Goal: Task Accomplishment & Management: Manage account settings

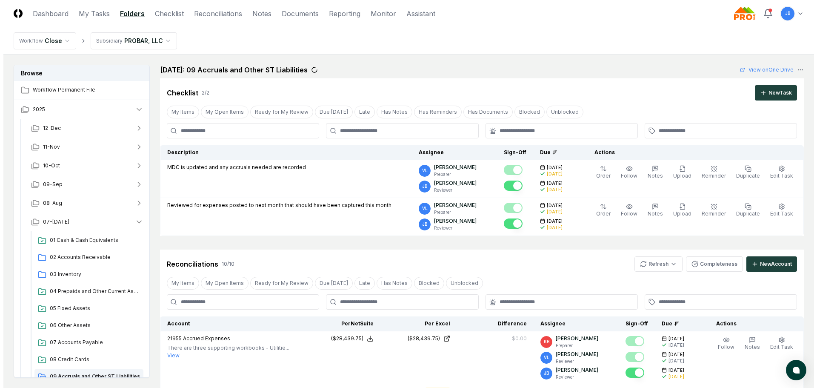
scroll to position [85, 0]
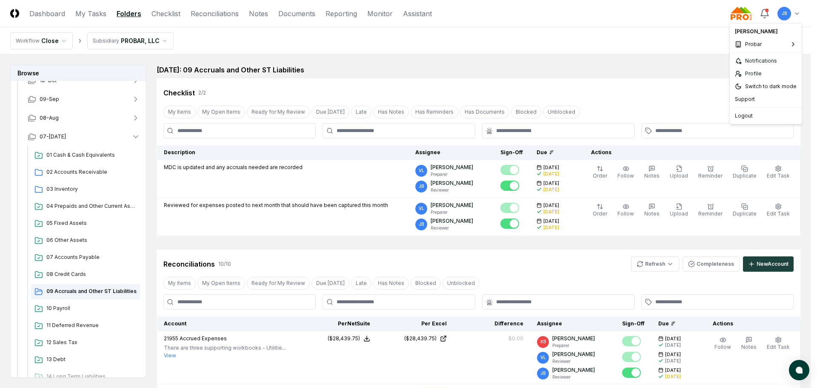
click at [680, 59] on span "School Family Media" at bounding box center [702, 59] width 52 height 8
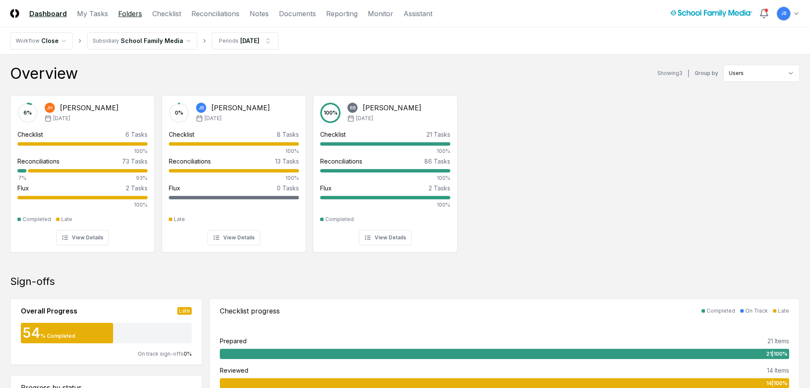
click at [128, 12] on link "Folders" at bounding box center [130, 14] width 24 height 10
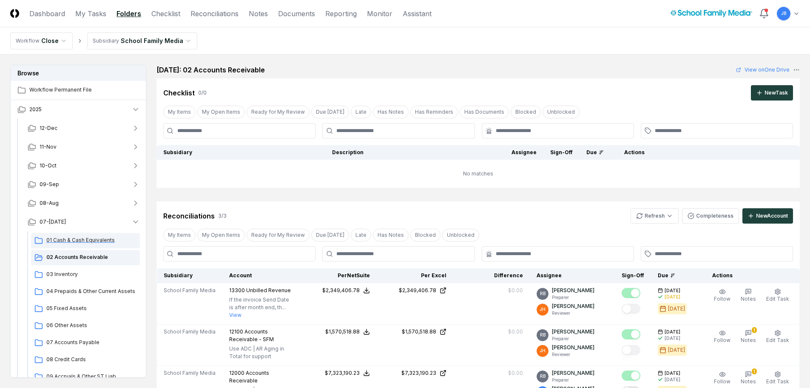
click at [99, 239] on span "01 Cash & Cash Equivalents" at bounding box center [91, 240] width 90 height 8
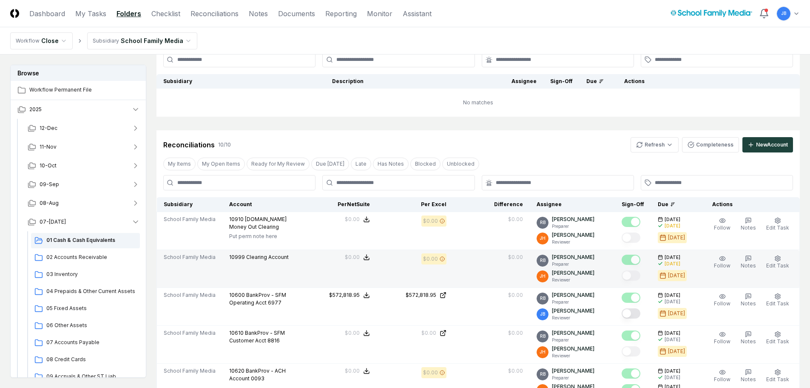
scroll to position [85, 0]
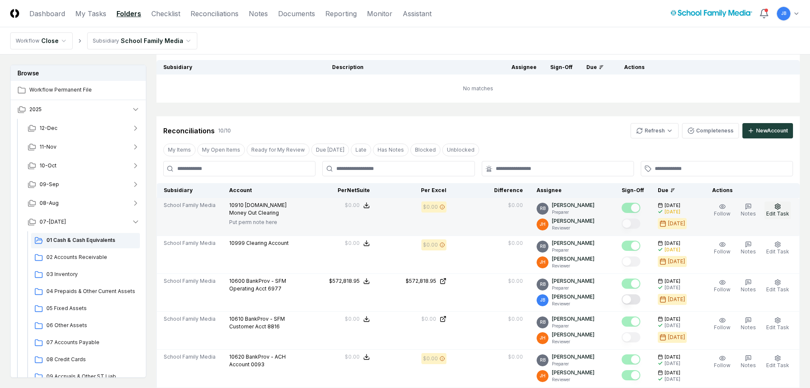
click at [780, 210] on span "Edit Task" at bounding box center [778, 213] width 23 height 6
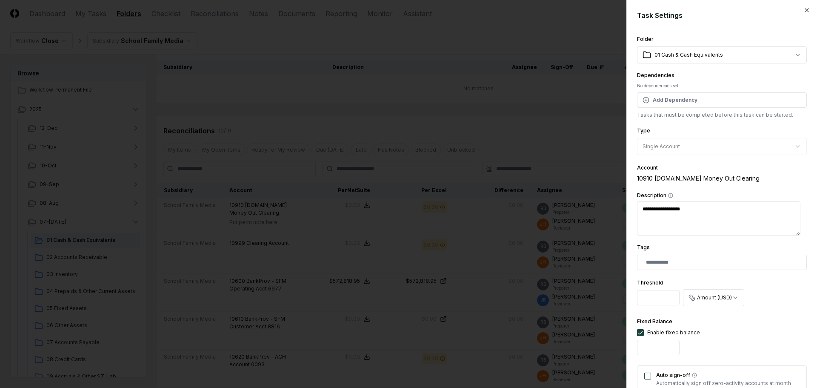
click at [594, 134] on div at bounding box center [408, 194] width 817 height 388
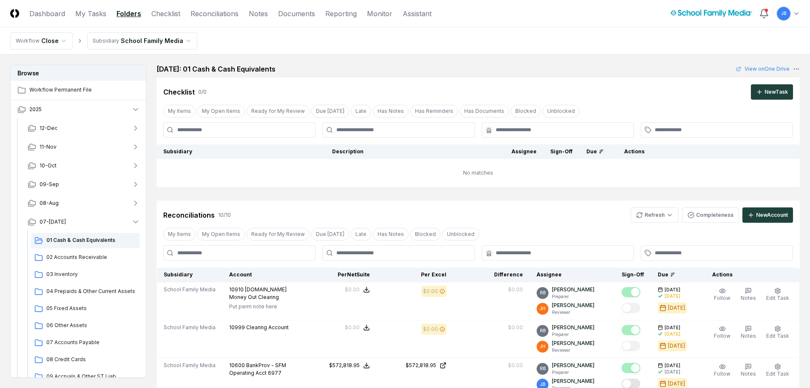
scroll to position [0, 0]
click at [62, 12] on link "Dashboard" at bounding box center [47, 14] width 36 height 10
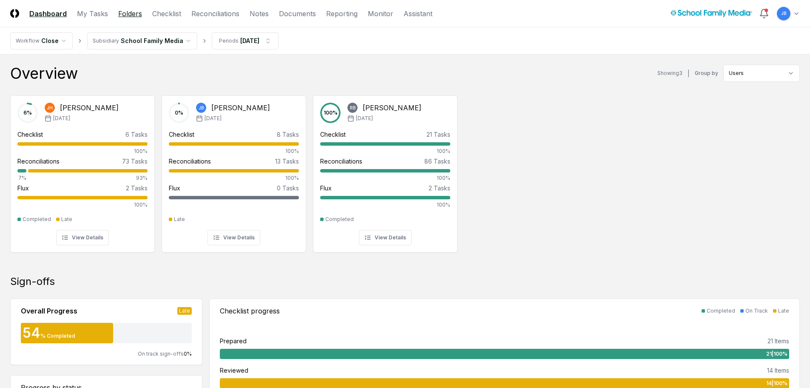
click at [128, 16] on link "Folders" at bounding box center [130, 14] width 24 height 10
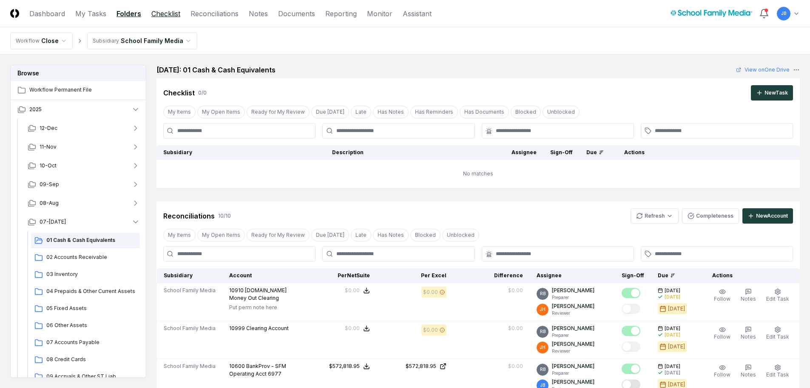
click at [161, 13] on link "Checklist" at bounding box center [165, 14] width 29 height 10
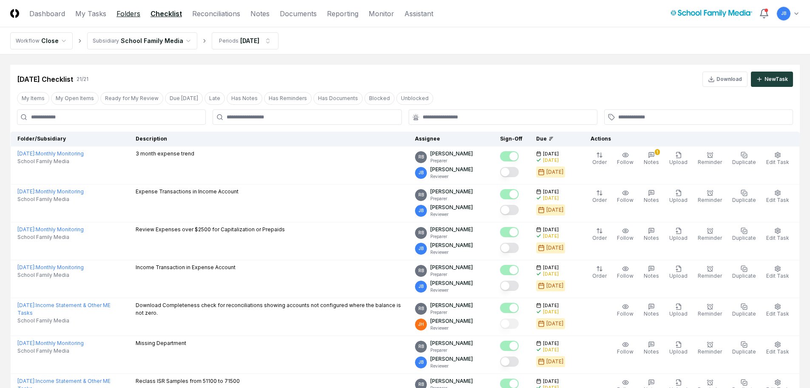
click at [120, 11] on link "Folders" at bounding box center [129, 14] width 24 height 10
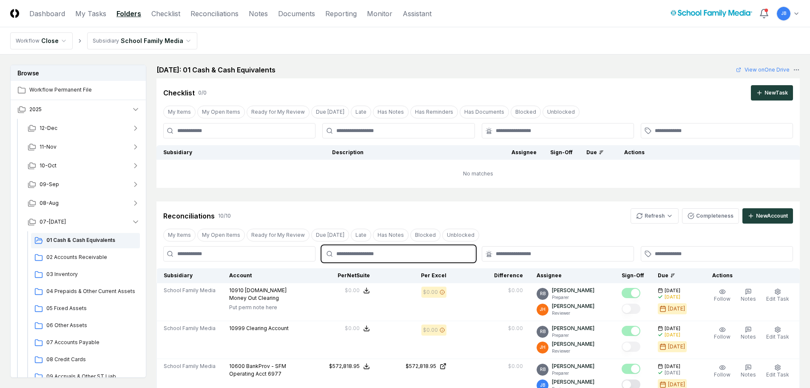
click at [375, 252] on input "text" at bounding box center [402, 254] width 133 height 8
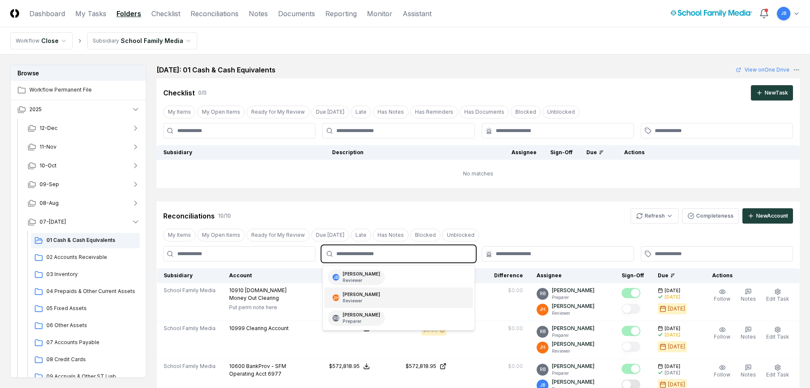
click at [360, 299] on p "Reviewer" at bounding box center [361, 300] width 37 height 6
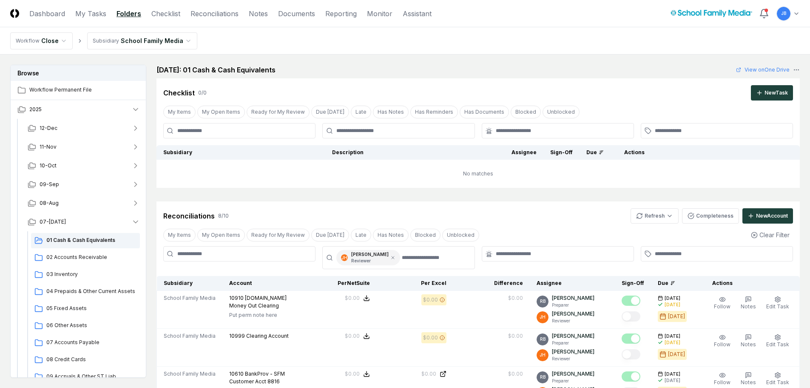
click at [541, 222] on div "Reconciliations 8 / 10 Refresh Completeness New Account" at bounding box center [478, 215] width 630 height 15
click at [424, 12] on link "Assistant" at bounding box center [417, 14] width 29 height 10
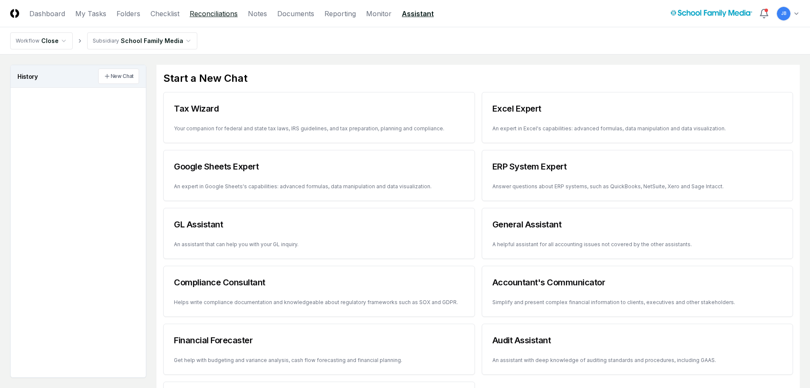
click at [213, 12] on link "Reconciliations" at bounding box center [214, 14] width 48 height 10
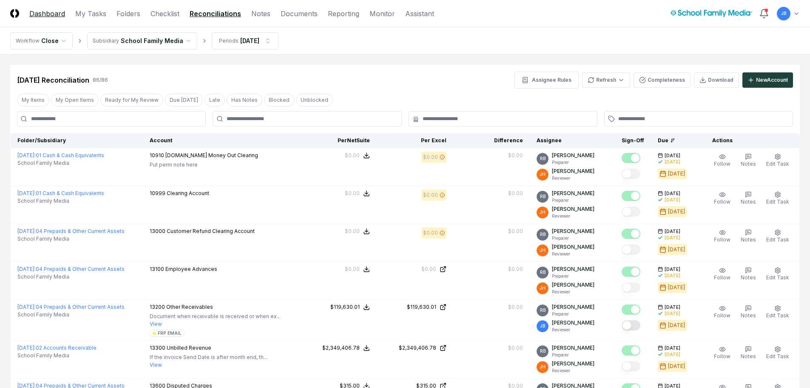
click at [52, 11] on link "Dashboard" at bounding box center [47, 14] width 36 height 10
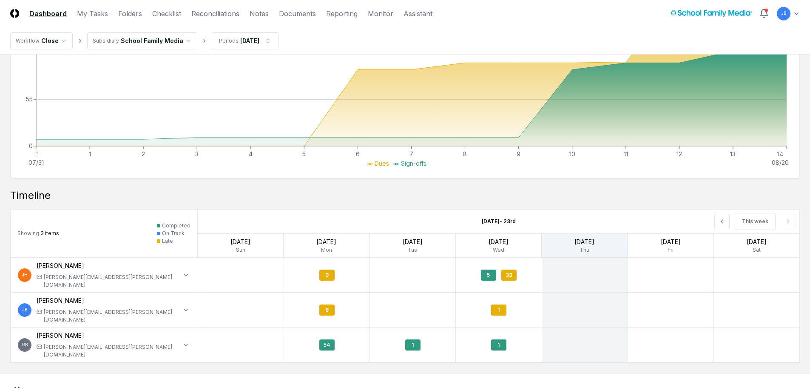
scroll to position [706, 0]
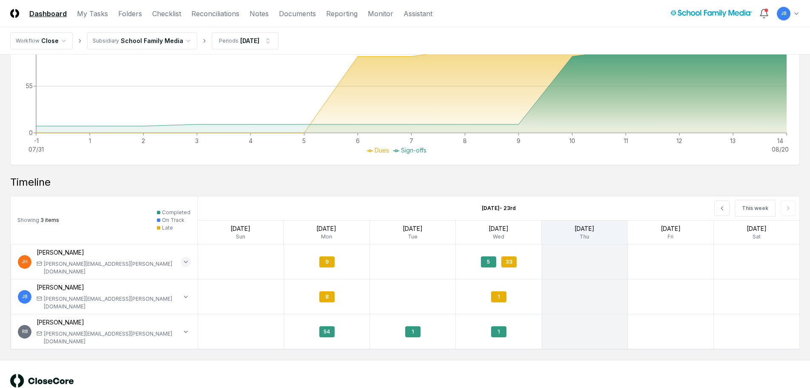
click at [187, 261] on icon "button" at bounding box center [185, 262] width 3 height 2
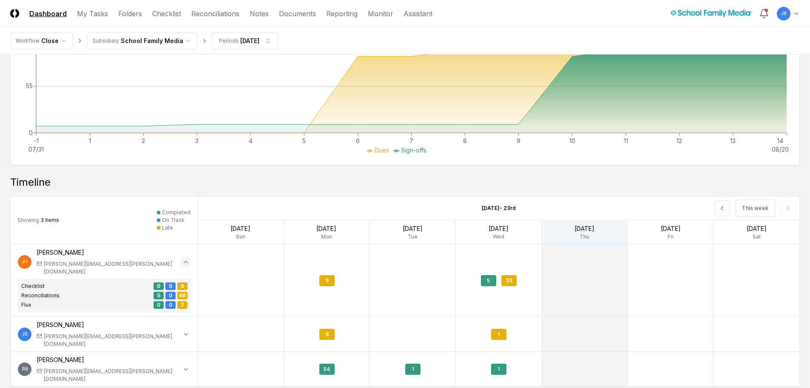
click at [187, 258] on icon "button" at bounding box center [185, 261] width 7 height 7
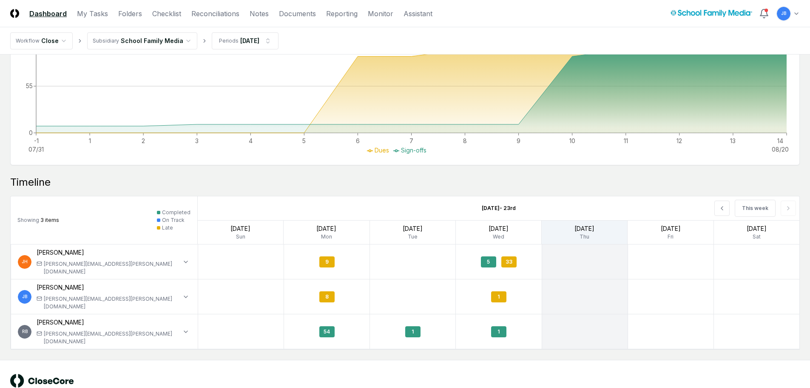
click at [25, 258] on span "JH" at bounding box center [25, 261] width 6 height 6
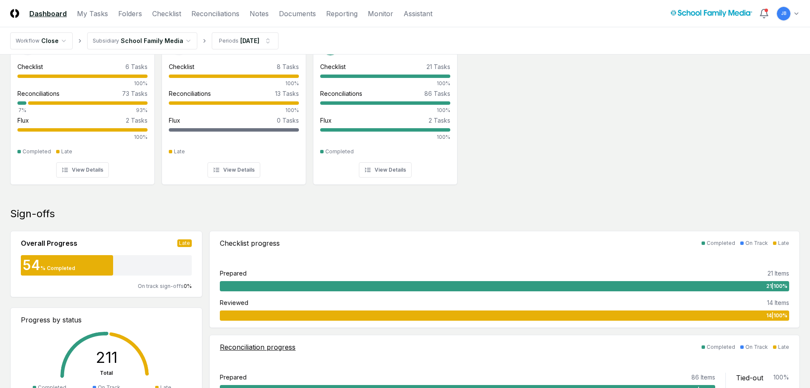
scroll to position [0, 0]
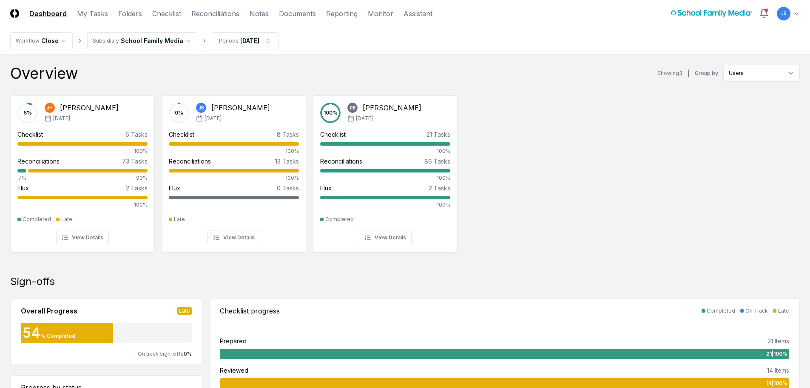
click at [91, 237] on button "View Details" at bounding box center [82, 237] width 53 height 15
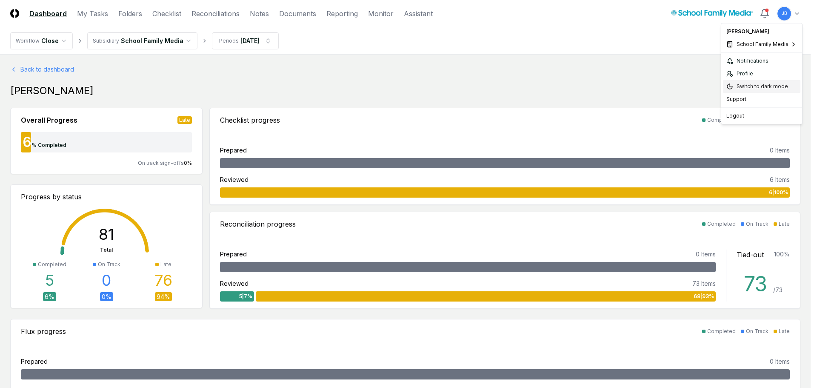
click at [762, 83] on div "Switch to dark mode" at bounding box center [761, 86] width 77 height 13
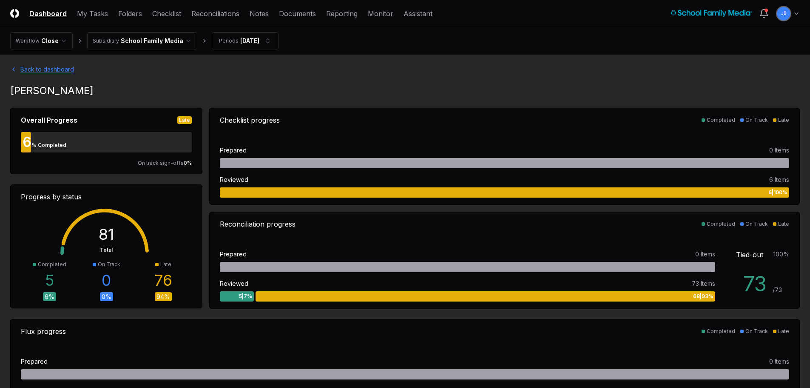
click at [57, 68] on link "Back to dashboard" at bounding box center [405, 69] width 790 height 9
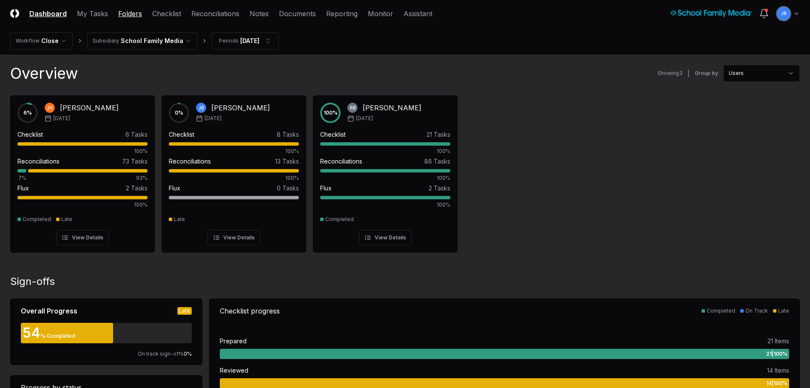
click at [132, 16] on link "Folders" at bounding box center [130, 14] width 24 height 10
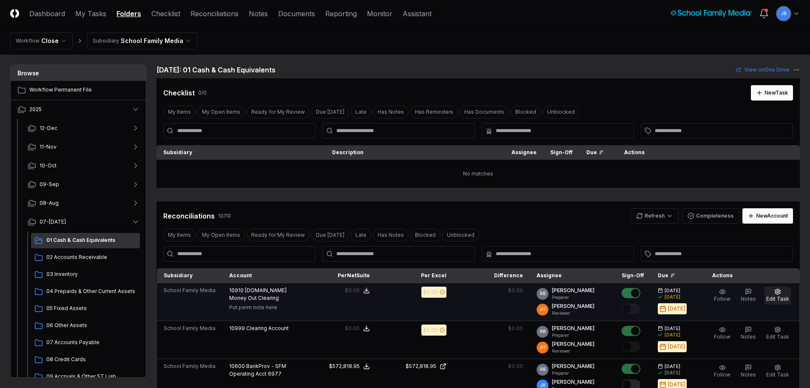
click at [777, 296] on span "Edit Task" at bounding box center [778, 298] width 23 height 6
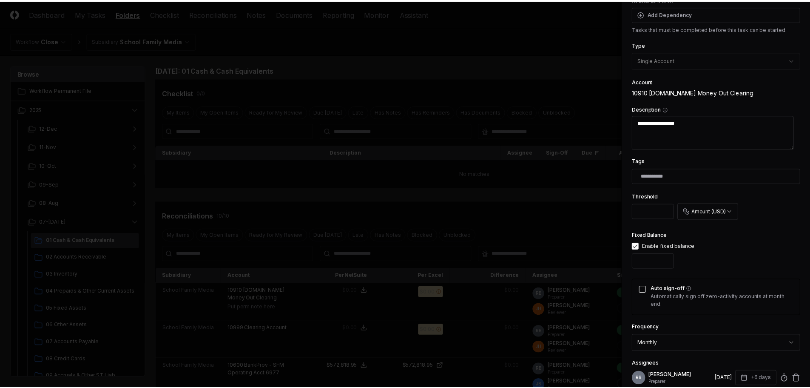
scroll to position [215, 0]
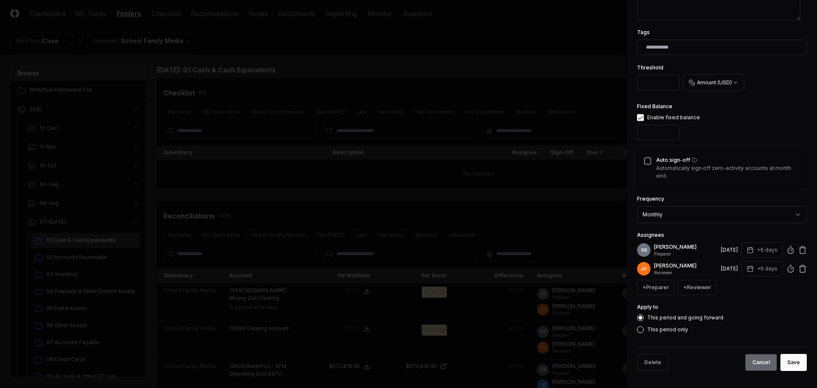
click at [750, 360] on button "Cancel" at bounding box center [761, 361] width 32 height 17
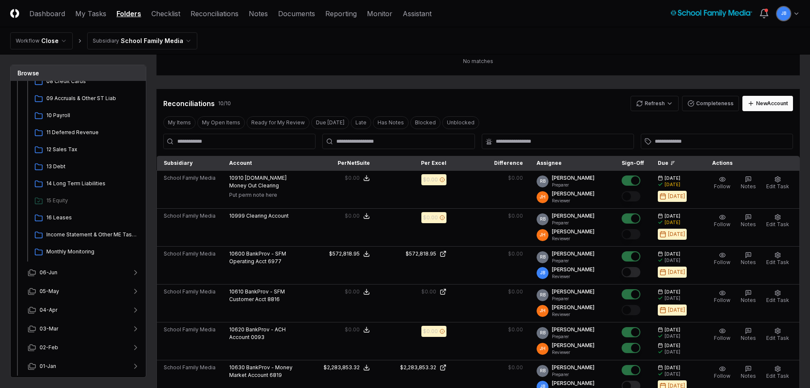
scroll to position [0, 0]
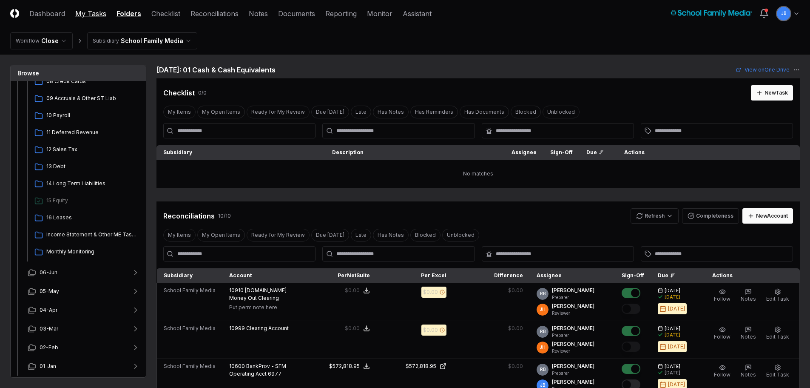
click at [97, 15] on link "My Tasks" at bounding box center [90, 14] width 31 height 10
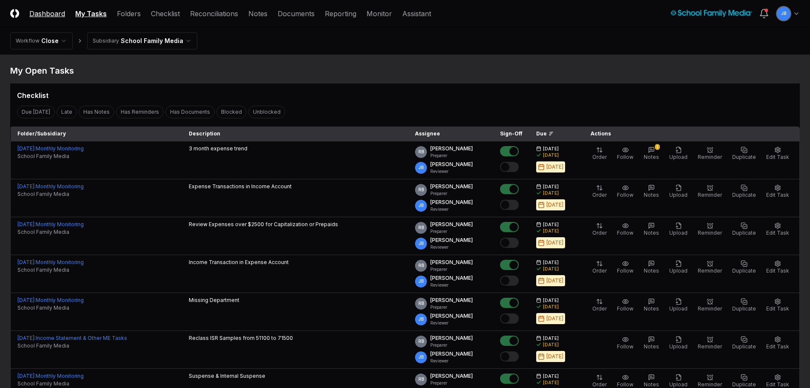
click at [46, 12] on link "Dashboard" at bounding box center [47, 14] width 36 height 10
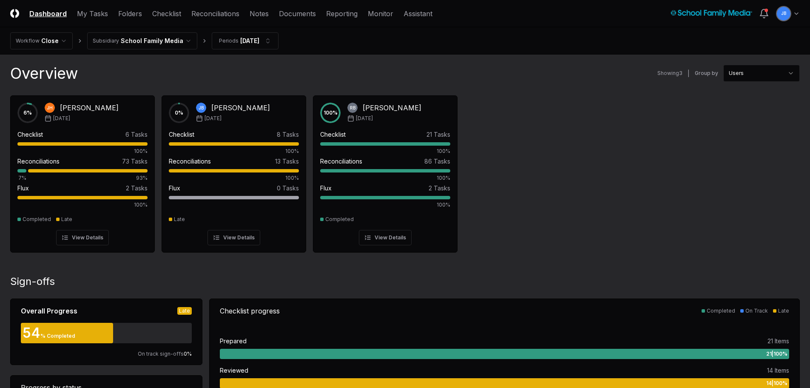
click at [116, 15] on nav "CloseCore Dashboard My Tasks Folders Checklist Reconciliations Notes Documents …" at bounding box center [221, 14] width 422 height 10
click at [130, 17] on link "Folders" at bounding box center [130, 14] width 24 height 10
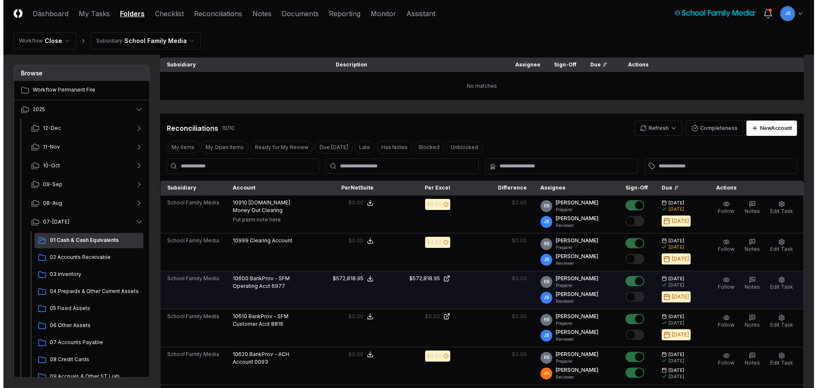
scroll to position [128, 0]
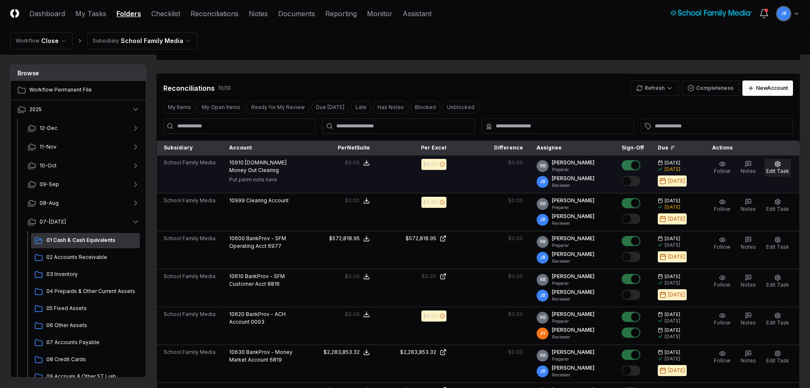
click at [777, 171] on span "Edit Task" at bounding box center [778, 171] width 23 height 6
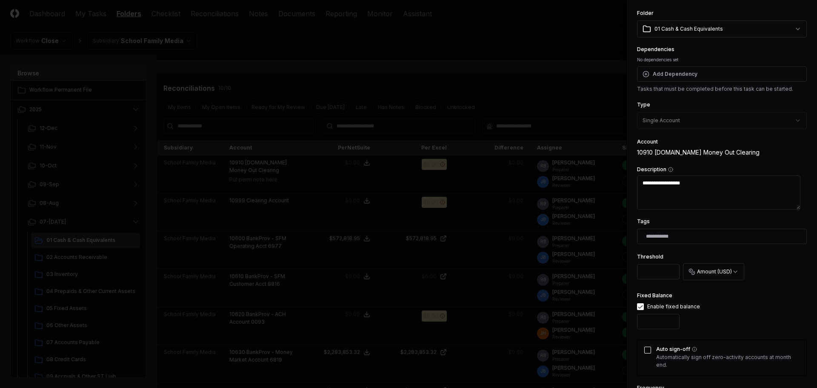
scroll to position [85, 0]
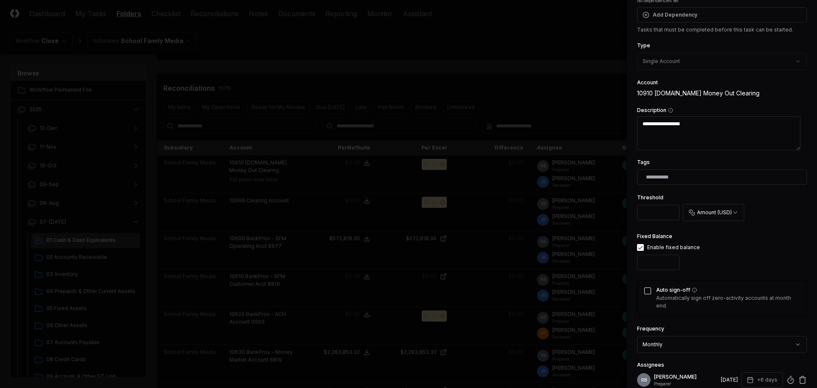
click at [645, 290] on button "Auto sign-off" at bounding box center [647, 290] width 7 height 7
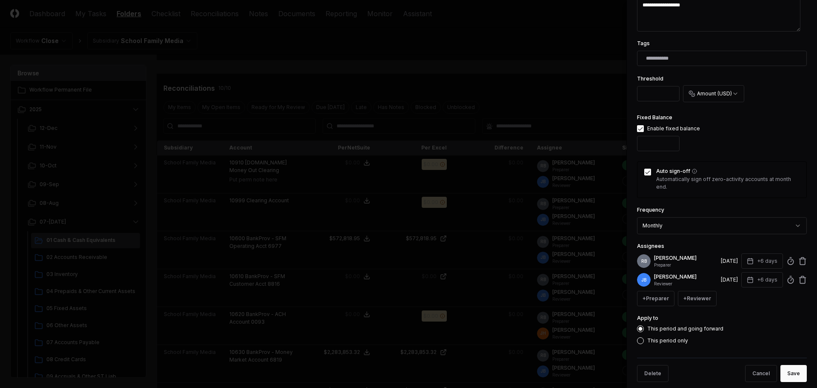
scroll to position [215, 0]
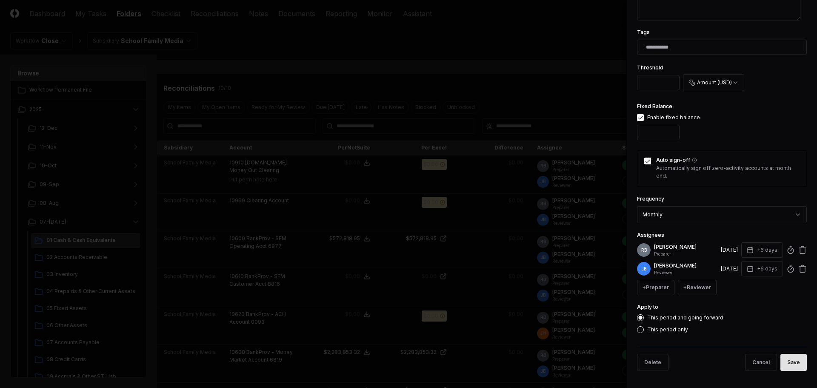
click at [792, 361] on button "Save" at bounding box center [793, 361] width 26 height 17
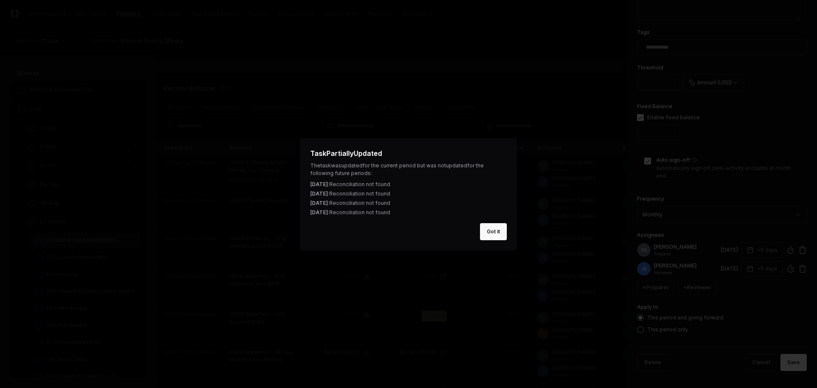
click at [502, 231] on button "Got it" at bounding box center [493, 231] width 27 height 17
type textarea "*"
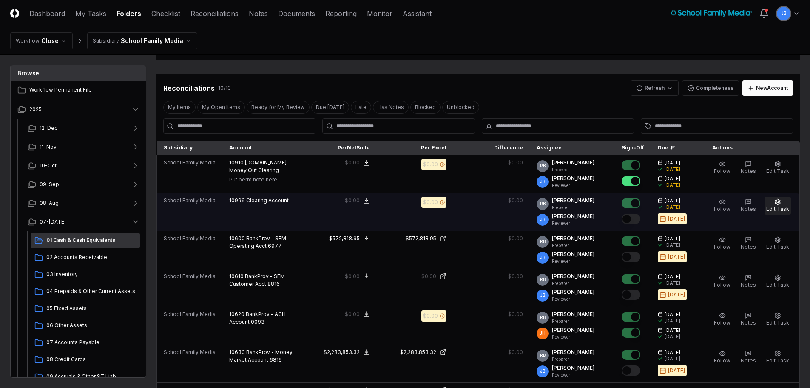
click at [778, 210] on span "Edit Task" at bounding box center [778, 208] width 23 height 6
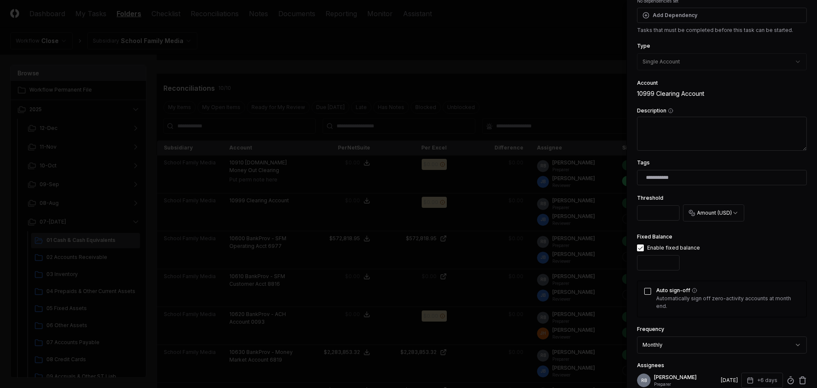
scroll to position [85, 0]
click at [648, 289] on button "Auto sign-off" at bounding box center [647, 290] width 7 height 7
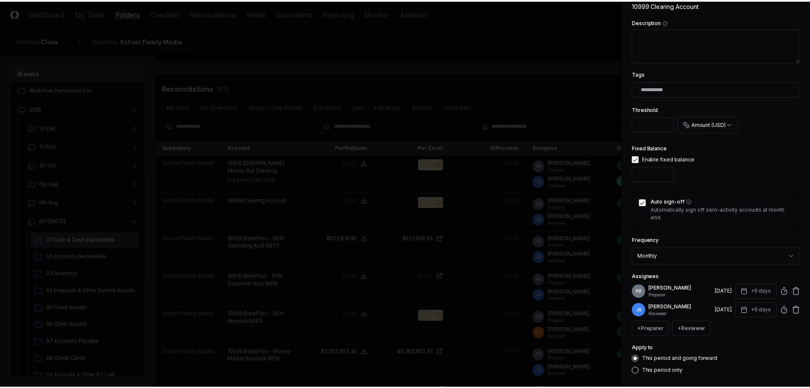
scroll to position [215, 0]
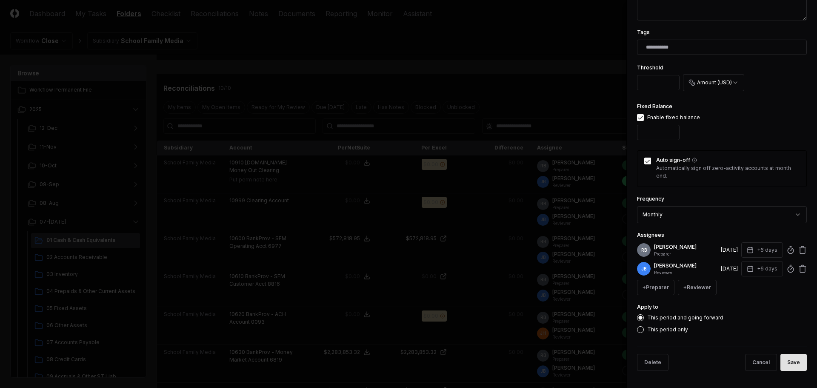
click at [784, 362] on button "Save" at bounding box center [793, 361] width 26 height 17
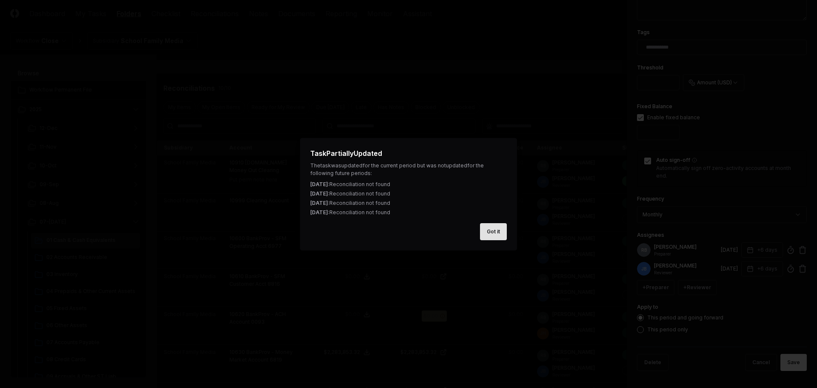
click at [501, 234] on button "Got it" at bounding box center [493, 231] width 27 height 17
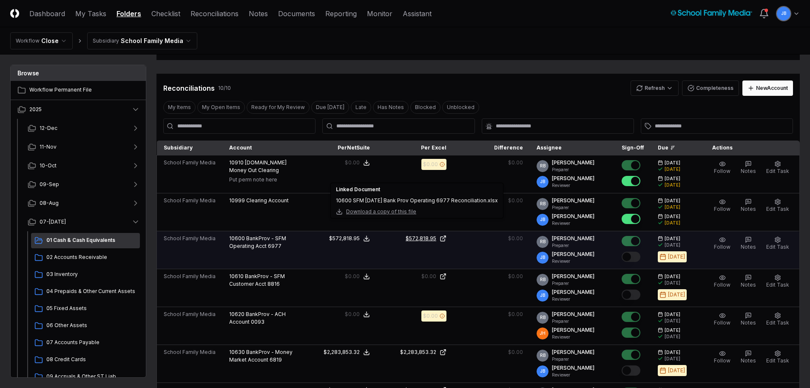
scroll to position [170, 0]
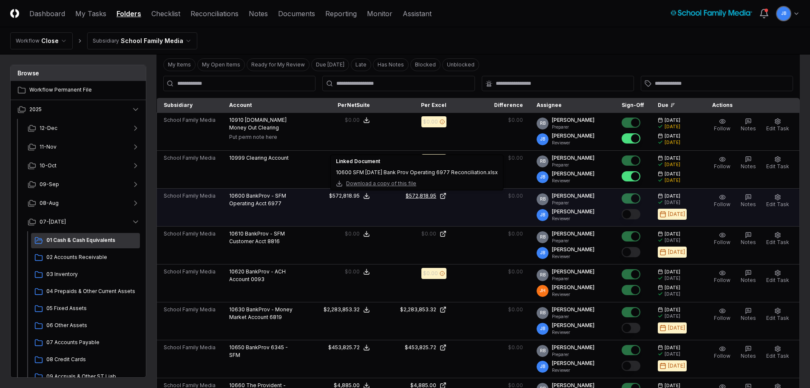
click at [430, 194] on div "$572,818.95" at bounding box center [421, 196] width 31 height 8
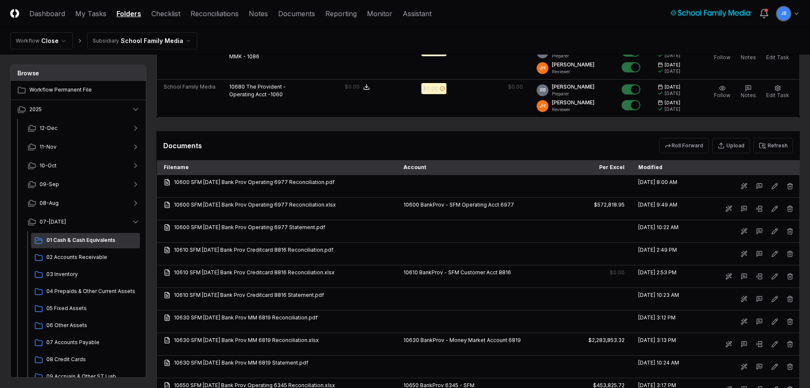
scroll to position [553, 0]
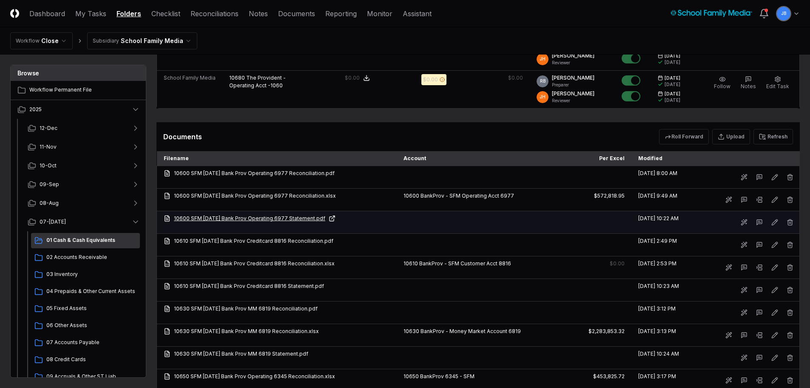
click at [302, 217] on link "10600 SFM [DATE] Bank Prov Operating 6977 Statement.pdf" at bounding box center [277, 218] width 226 height 8
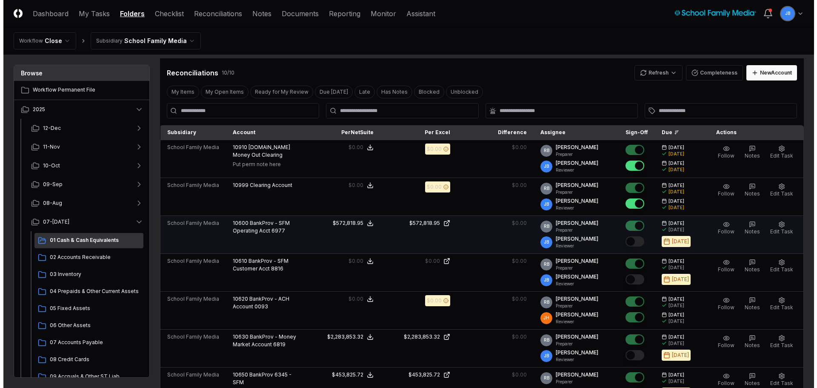
scroll to position [170, 0]
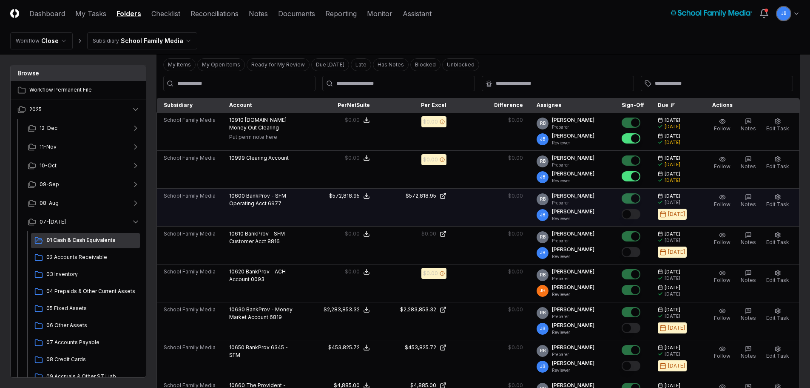
click at [636, 212] on button "Mark complete" at bounding box center [631, 214] width 19 height 10
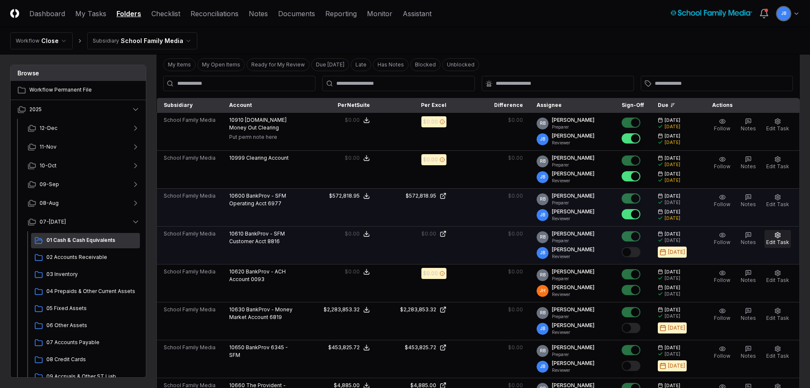
click at [789, 239] on button "Edit Task" at bounding box center [778, 239] width 26 height 18
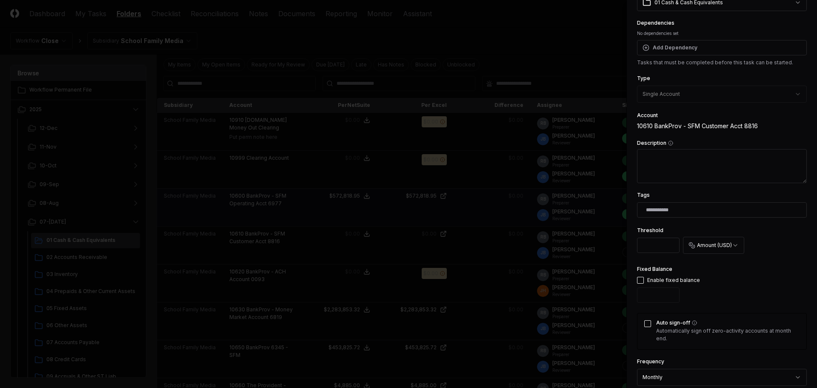
scroll to position [85, 0]
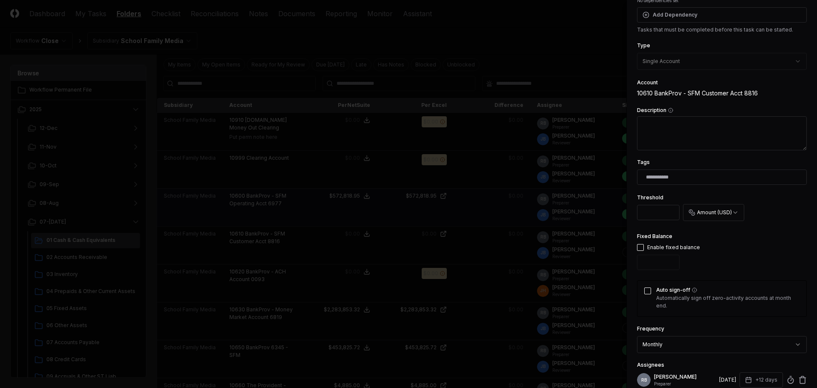
click at [648, 289] on button "Auto sign-off" at bounding box center [647, 290] width 7 height 7
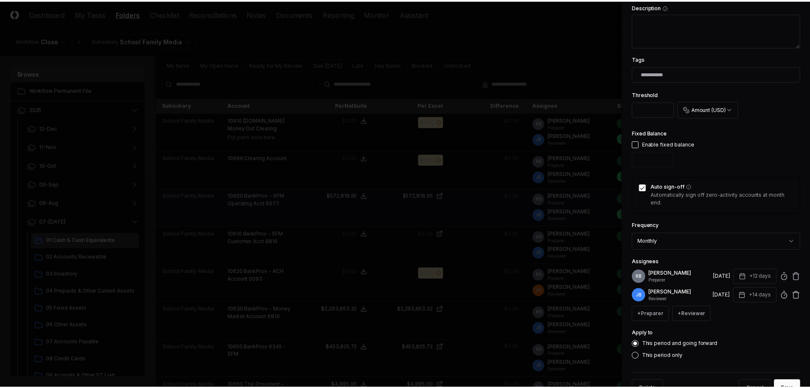
scroll to position [215, 0]
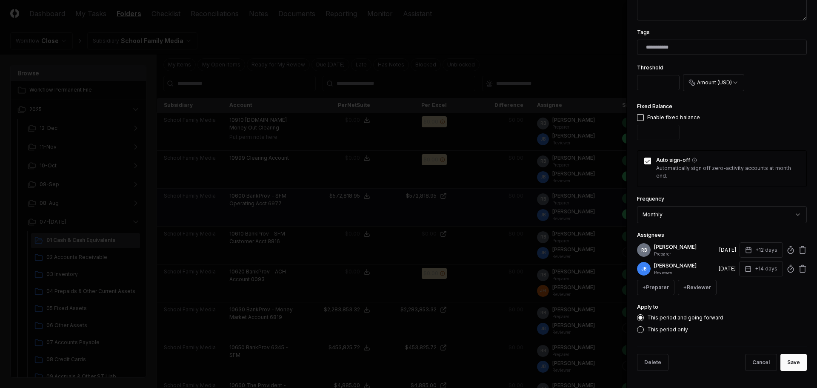
click at [643, 115] on button "button" at bounding box center [640, 117] width 7 height 7
type input "*"
click at [790, 366] on button "Save" at bounding box center [793, 361] width 26 height 17
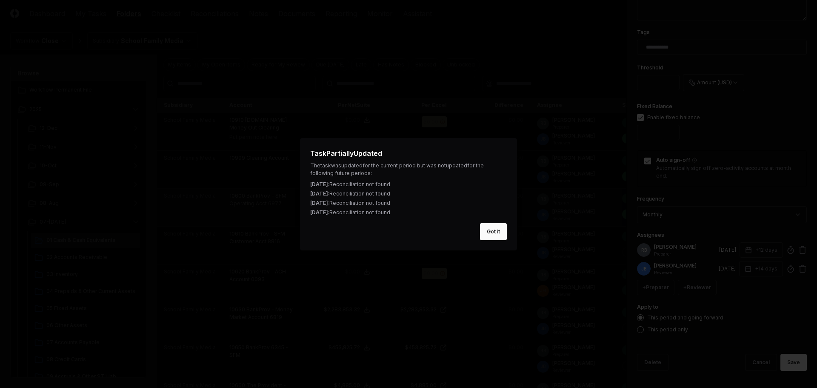
click at [499, 231] on button "Got it" at bounding box center [493, 231] width 27 height 17
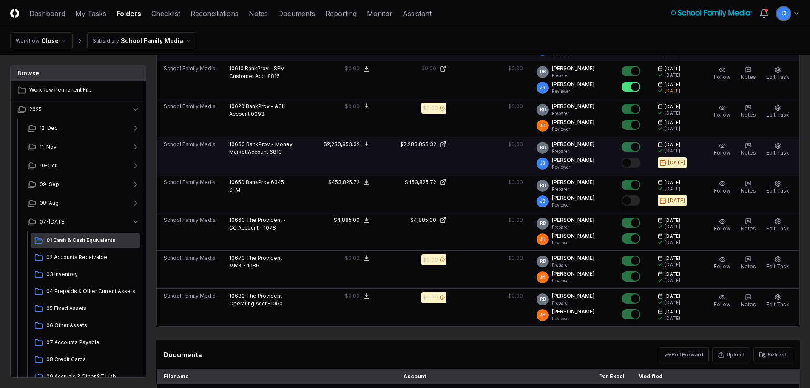
scroll to position [340, 0]
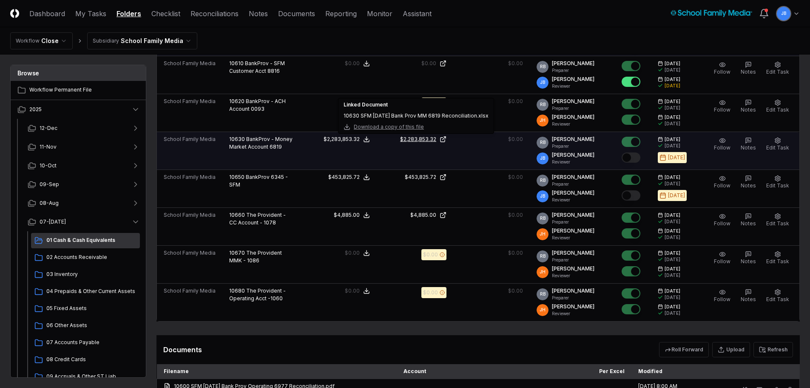
click at [447, 139] on icon at bounding box center [443, 139] width 7 height 7
click at [631, 151] on div at bounding box center [633, 158] width 23 height 14
click at [631, 161] on button "Mark complete" at bounding box center [631, 157] width 19 height 10
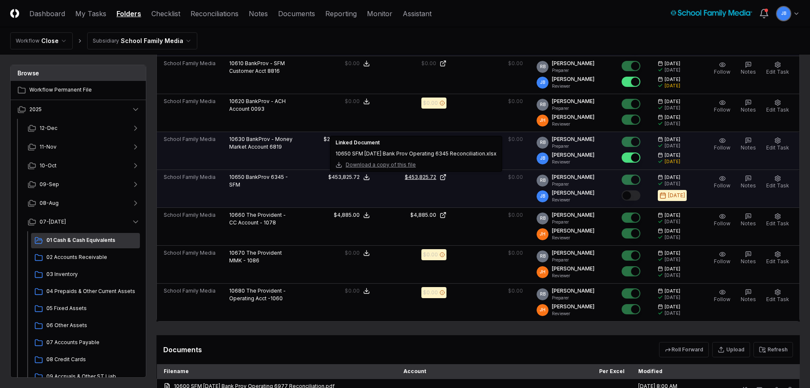
click at [446, 177] on icon at bounding box center [444, 175] width 3 height 3
click at [635, 197] on button "Mark complete" at bounding box center [631, 195] width 19 height 10
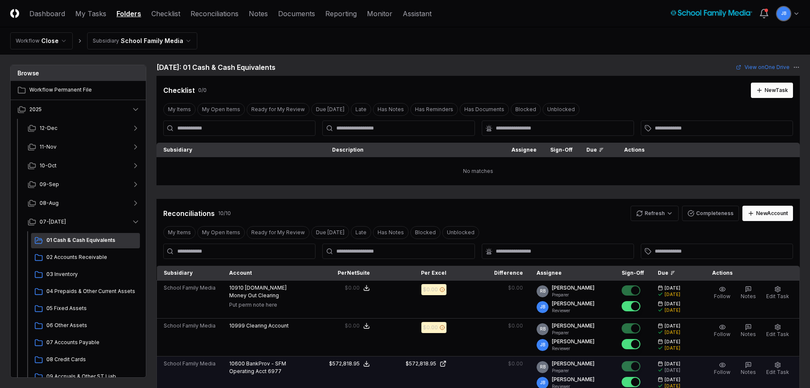
scroll to position [0, 0]
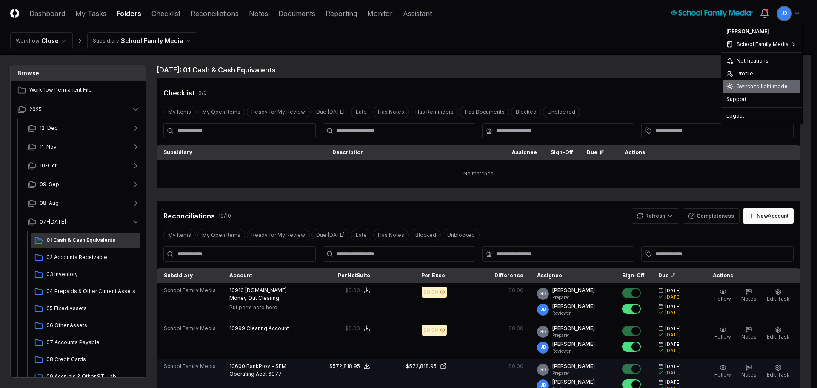
click at [758, 85] on div "Switch to light mode" at bounding box center [761, 86] width 77 height 13
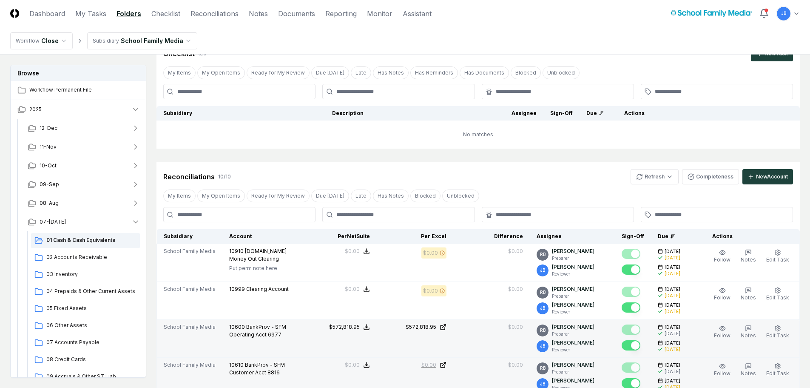
scroll to position [213, 0]
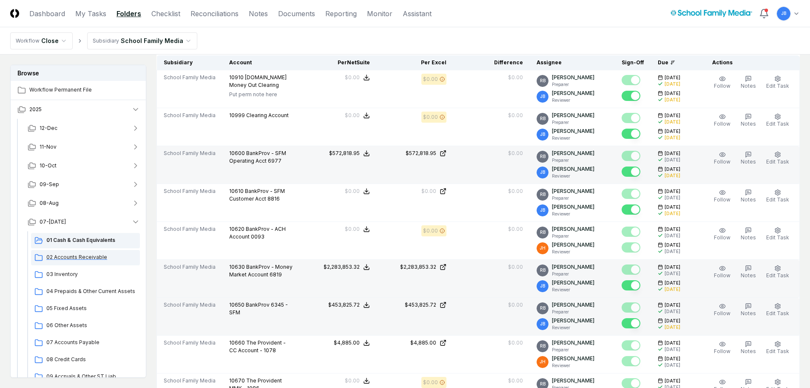
click at [88, 259] on span "02 Accounts Receivable" at bounding box center [91, 257] width 90 height 8
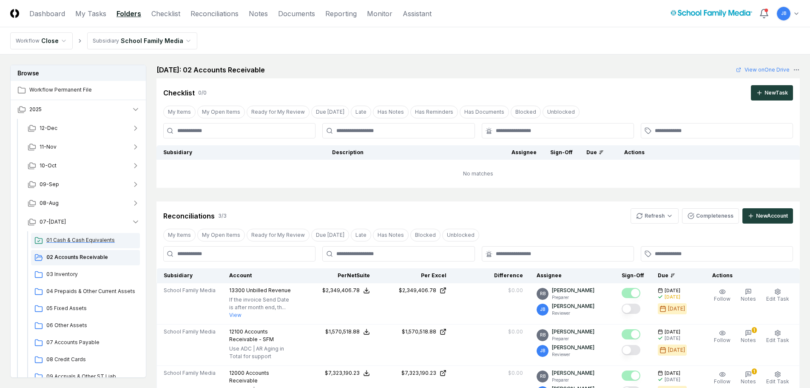
click at [95, 234] on div "01 Cash & Cash Equivalents" at bounding box center [85, 240] width 109 height 15
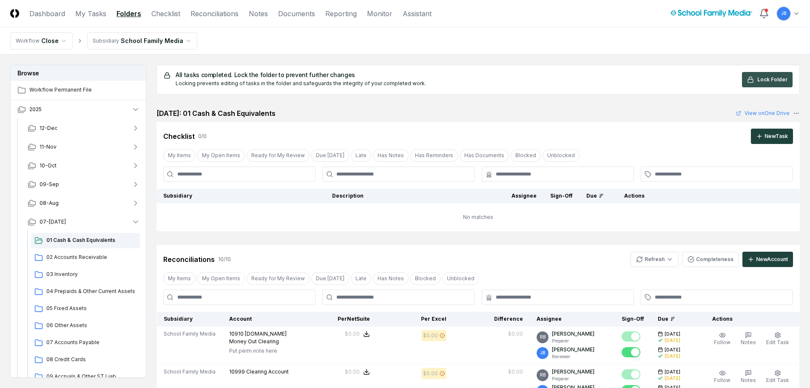
click at [777, 81] on span "Lock Folder" at bounding box center [773, 80] width 30 height 8
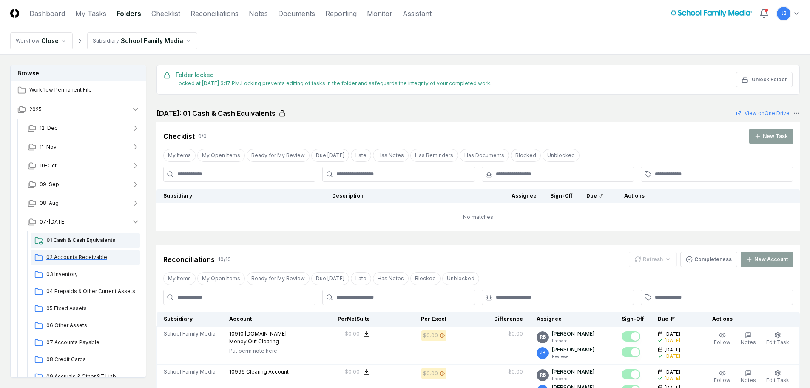
click at [74, 260] on span "02 Accounts Receivable" at bounding box center [91, 257] width 90 height 8
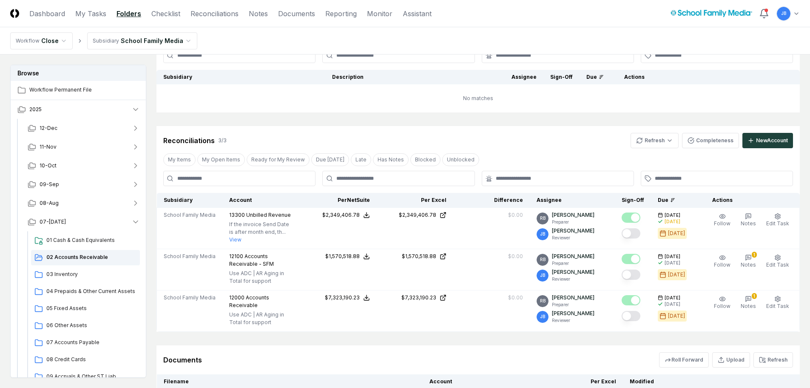
scroll to position [85, 0]
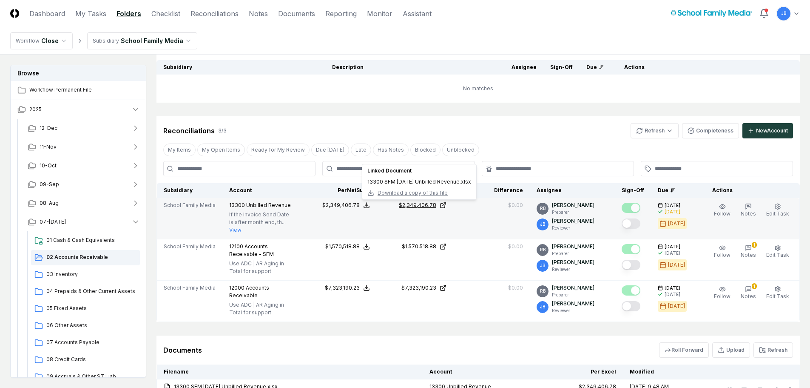
click at [447, 205] on icon at bounding box center [443, 205] width 7 height 7
click at [636, 223] on button "Mark complete" at bounding box center [631, 223] width 19 height 10
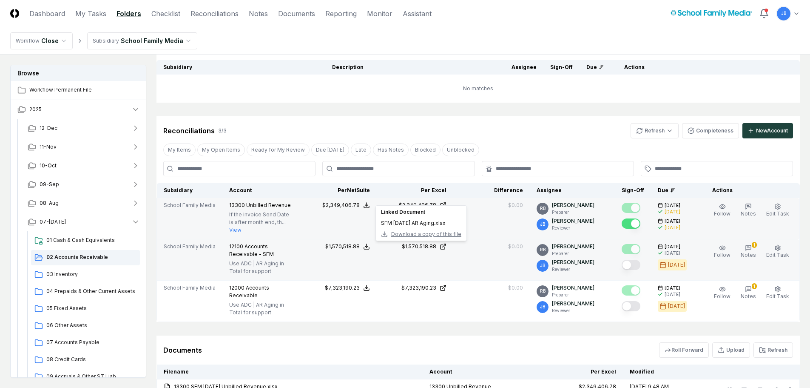
click at [428, 245] on div "$1,570,518.88" at bounding box center [419, 246] width 34 height 8
click at [629, 264] on button "Mark complete" at bounding box center [631, 264] width 19 height 10
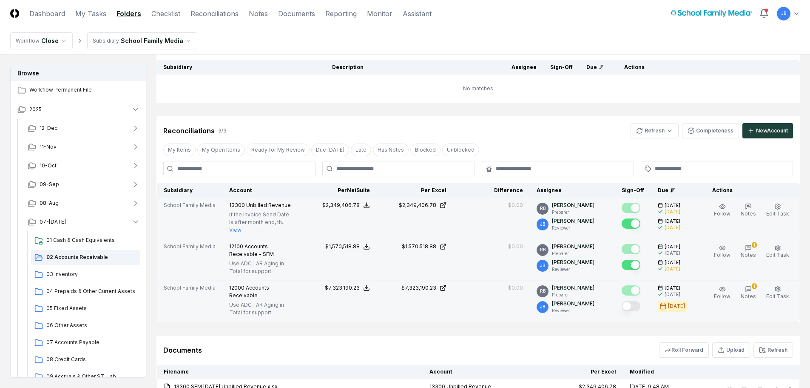
click at [635, 304] on button "Mark complete" at bounding box center [631, 306] width 19 height 10
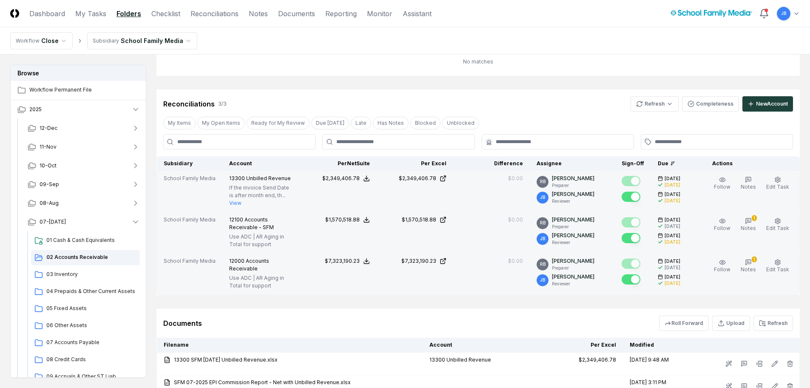
scroll to position [0, 0]
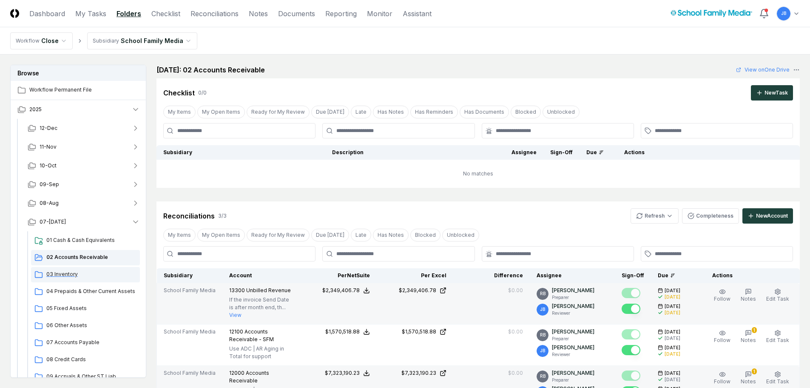
click at [92, 268] on div "03 Inventory" at bounding box center [85, 274] width 109 height 15
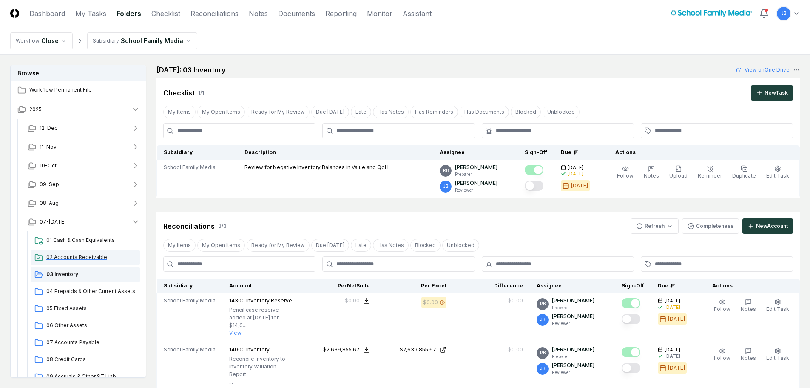
click at [77, 254] on span "02 Accounts Receivable" at bounding box center [91, 257] width 90 height 8
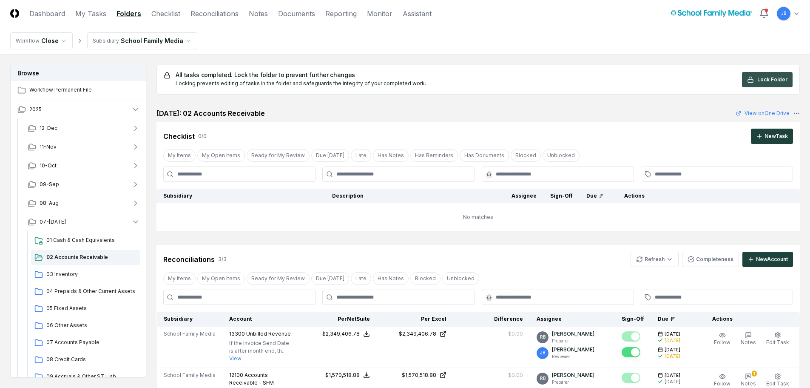
click at [759, 79] on span "Lock Folder" at bounding box center [773, 80] width 30 height 8
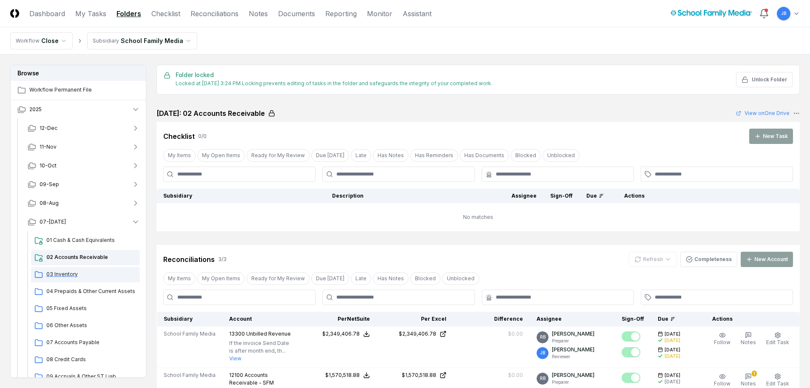
click at [56, 281] on div "03 Inventory" at bounding box center [85, 274] width 109 height 15
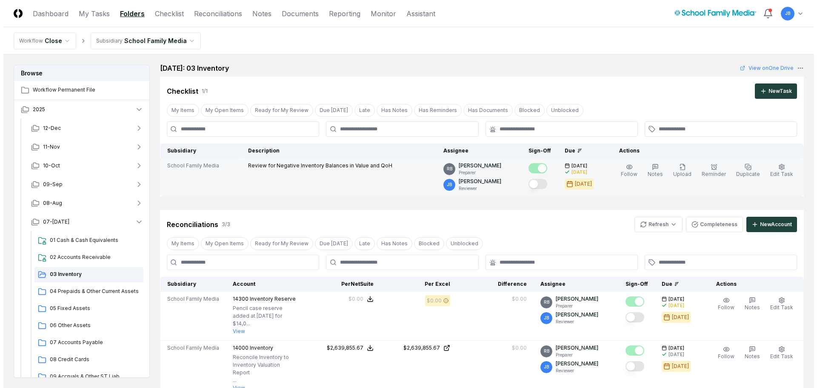
scroll to position [43, 0]
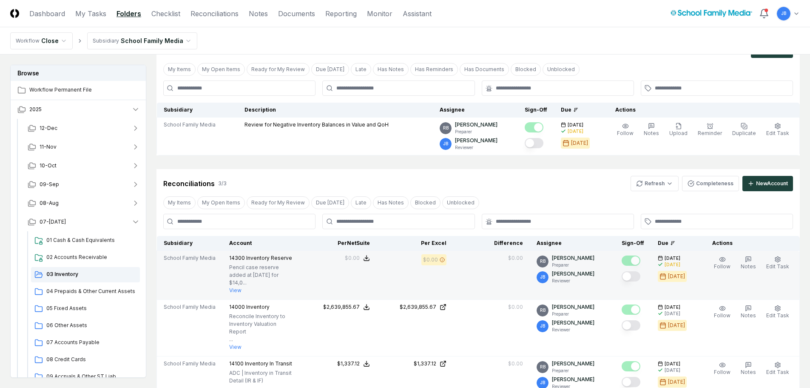
click at [234, 286] on button "View" at bounding box center [235, 290] width 12 height 8
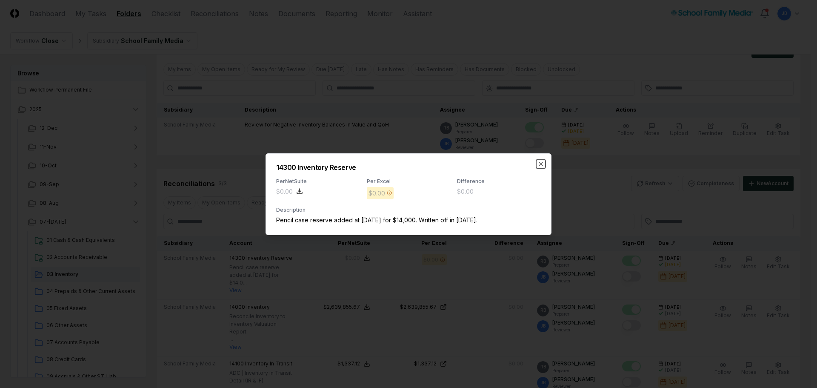
click at [539, 165] on icon "button" at bounding box center [540, 163] width 7 height 7
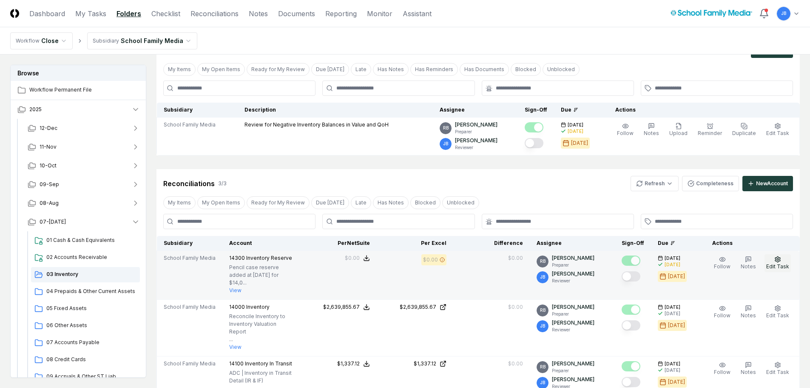
click at [784, 263] on span "Edit Task" at bounding box center [778, 266] width 23 height 6
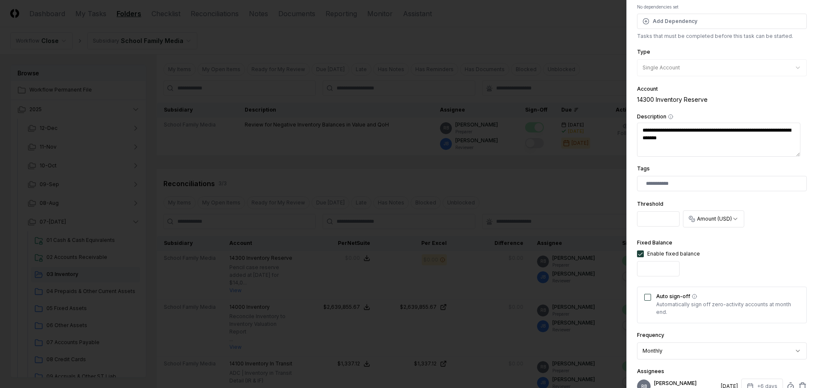
scroll to position [85, 0]
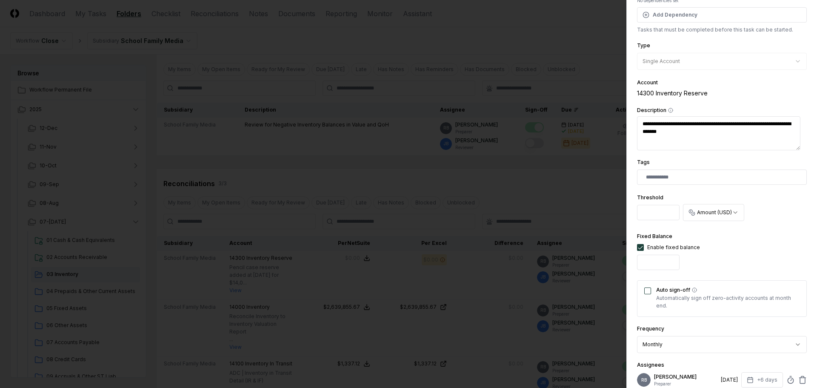
click at [646, 290] on button "Auto sign-off" at bounding box center [647, 290] width 7 height 7
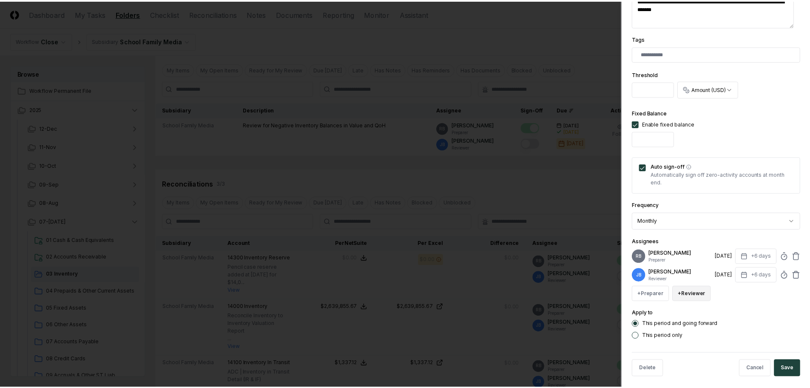
scroll to position [215, 0]
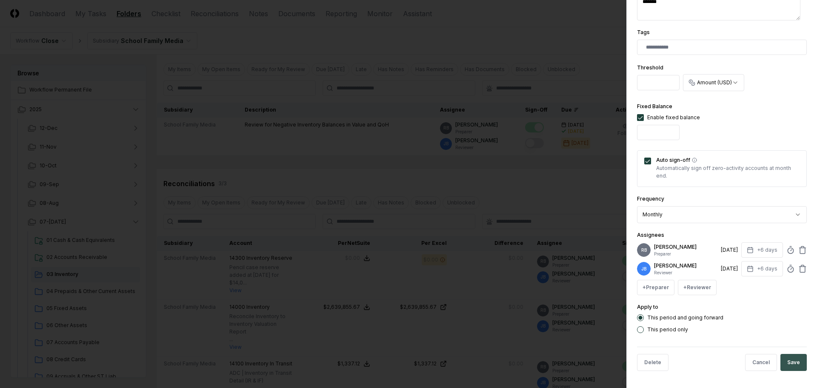
click at [788, 360] on button "Save" at bounding box center [793, 361] width 26 height 17
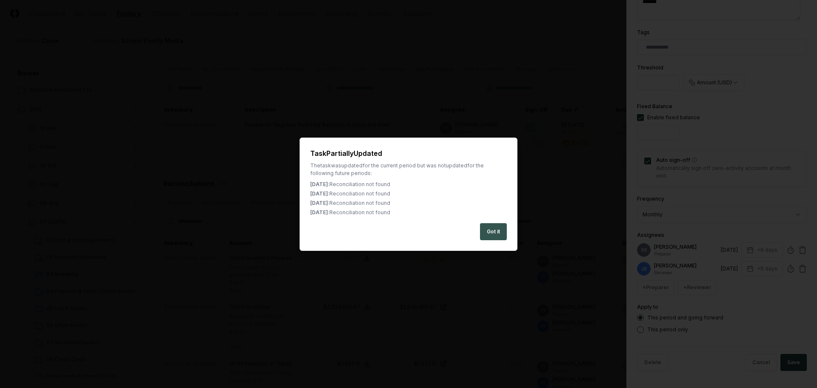
click at [482, 231] on button "Got it" at bounding box center [493, 231] width 27 height 17
type textarea "*"
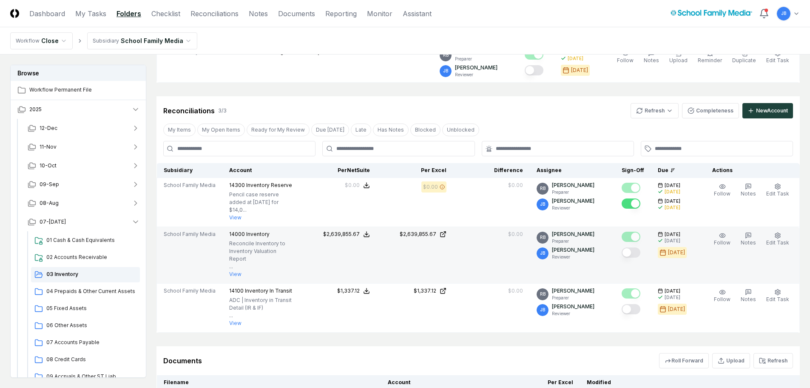
scroll to position [128, 0]
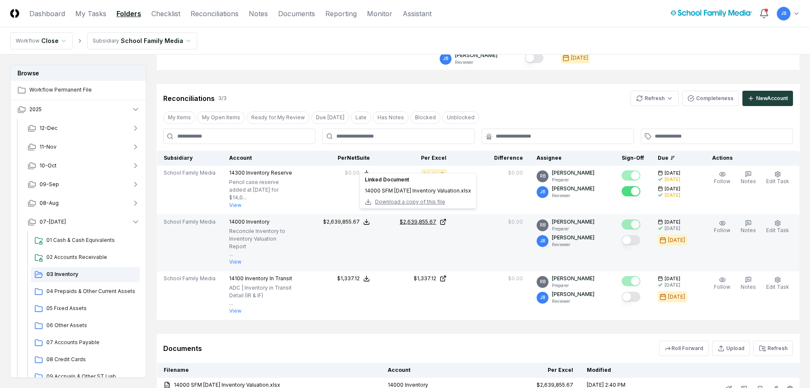
click at [436, 218] on div "$2,639,855.67" at bounding box center [418, 222] width 37 height 8
click at [635, 235] on button "Mark complete" at bounding box center [631, 240] width 19 height 10
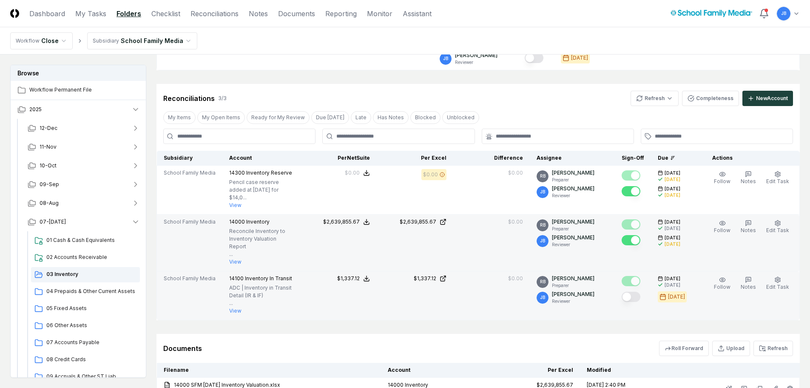
click at [234, 307] on button "View" at bounding box center [235, 311] width 12 height 8
click at [442, 271] on td "$1,337.12" at bounding box center [415, 295] width 77 height 49
click at [436, 274] on div "$1,337.12" at bounding box center [425, 278] width 23 height 8
click at [641, 291] on button "Mark complete" at bounding box center [631, 296] width 19 height 10
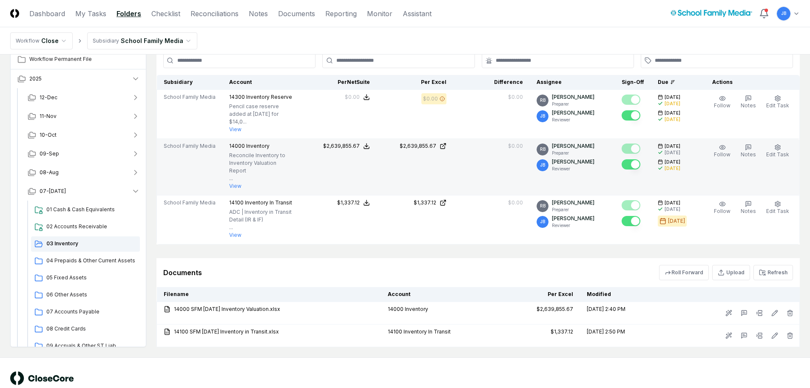
scroll to position [208, 0]
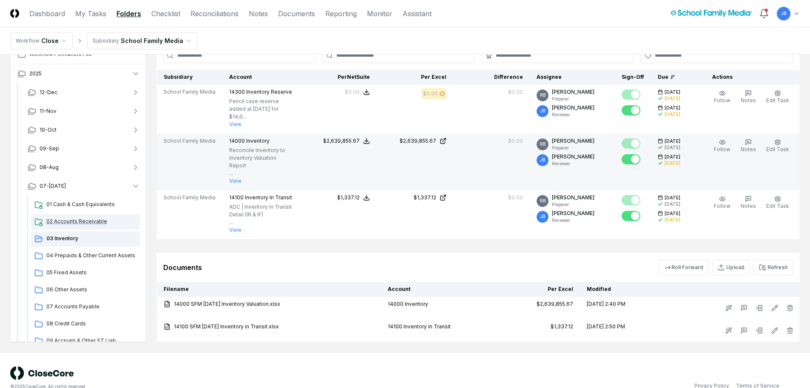
drag, startPoint x: 105, startPoint y: 212, endPoint x: 97, endPoint y: 210, distance: 8.4
click at [105, 214] on div "02 Accounts Receivable" at bounding box center [85, 221] width 109 height 15
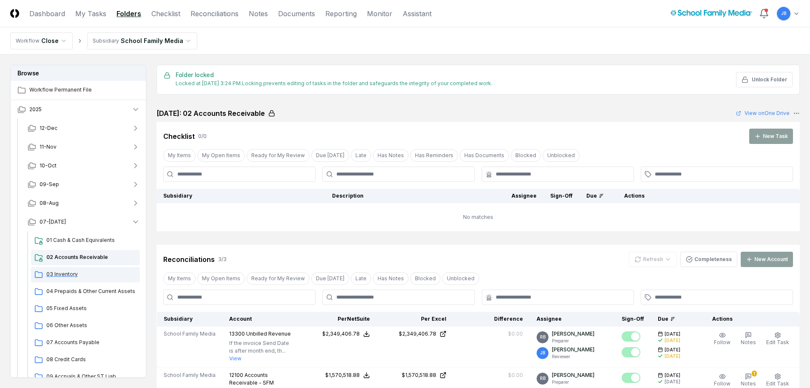
click at [89, 276] on span "03 Inventory" at bounding box center [91, 274] width 90 height 8
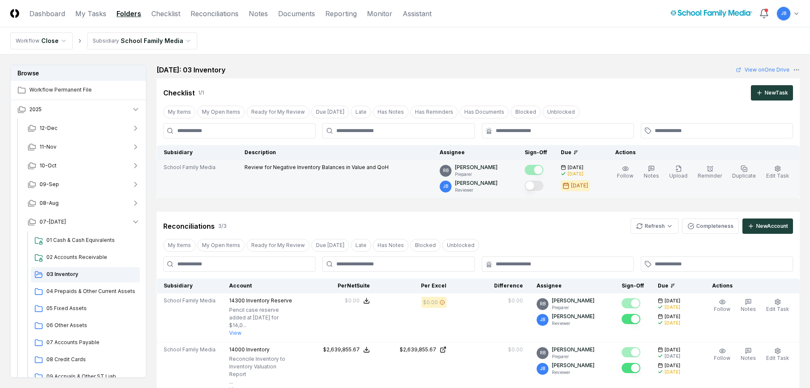
click at [544, 185] on button "Mark complete" at bounding box center [534, 185] width 19 height 10
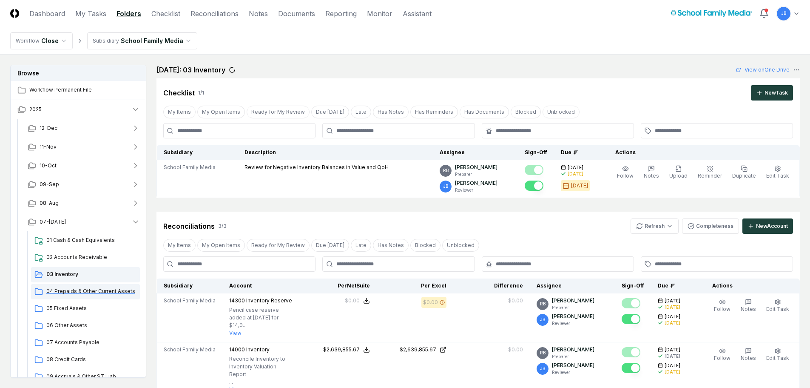
click at [62, 292] on span "04 Prepaids & Other Current Assets" at bounding box center [91, 291] width 90 height 8
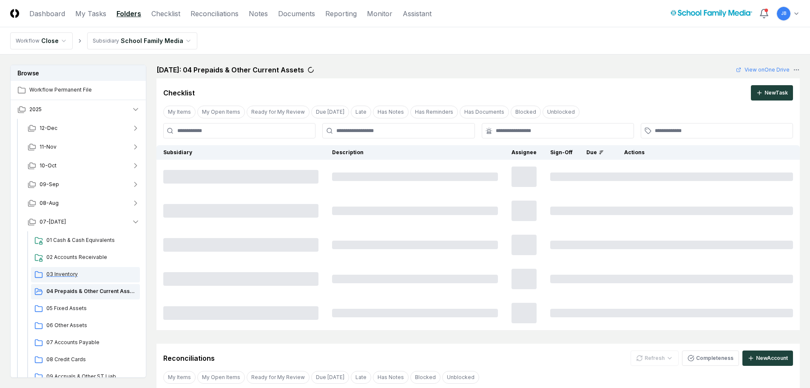
click at [64, 274] on span "03 Inventory" at bounding box center [91, 274] width 90 height 8
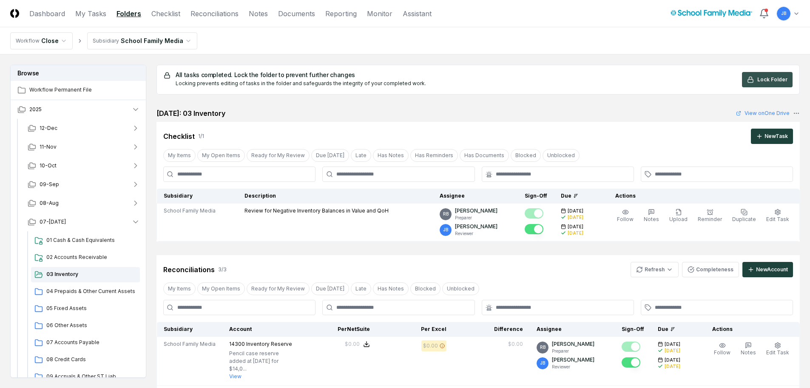
click at [769, 78] on span "Lock Folder" at bounding box center [773, 80] width 30 height 8
click at [80, 294] on span "04 Prepaids & Other Current Assets" at bounding box center [91, 291] width 90 height 8
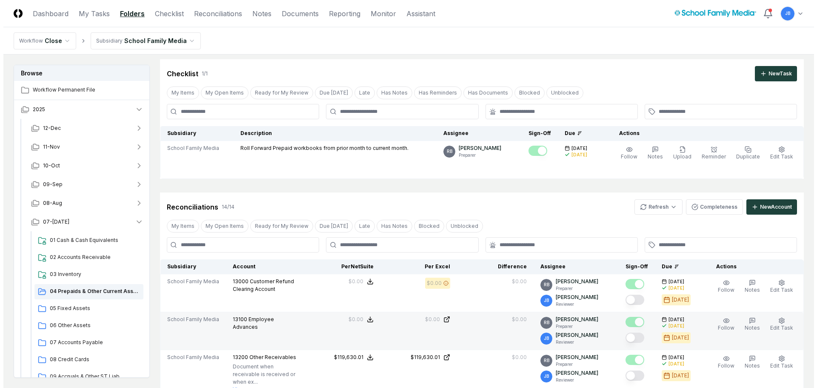
scroll to position [85, 0]
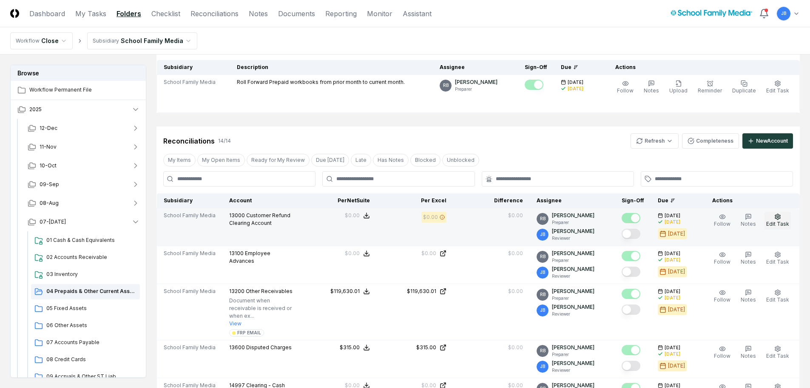
click at [773, 226] on span "Edit Task" at bounding box center [778, 223] width 23 height 6
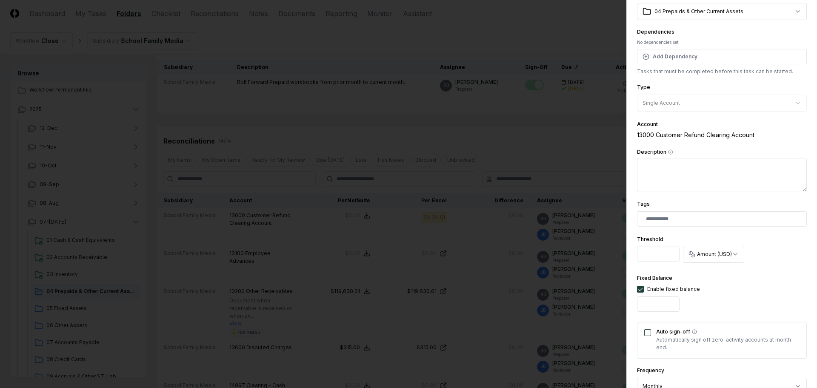
scroll to position [128, 0]
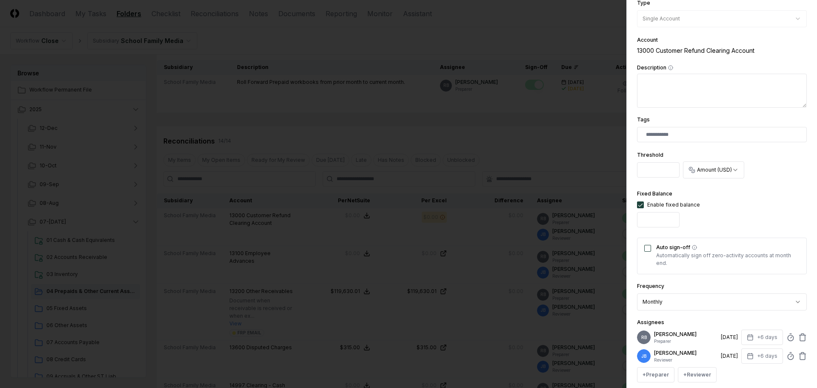
click at [650, 259] on div "Auto sign-off Automatically sign off zero-activity accounts at month end." at bounding box center [722, 255] width 170 height 37
drag, startPoint x: 650, startPoint y: 247, endPoint x: 657, endPoint y: 248, distance: 7.8
click at [650, 247] on button "Auto sign-off" at bounding box center [647, 248] width 7 height 7
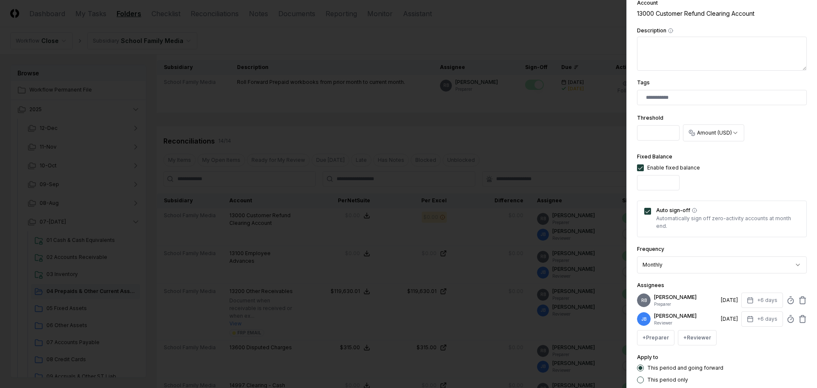
scroll to position [215, 0]
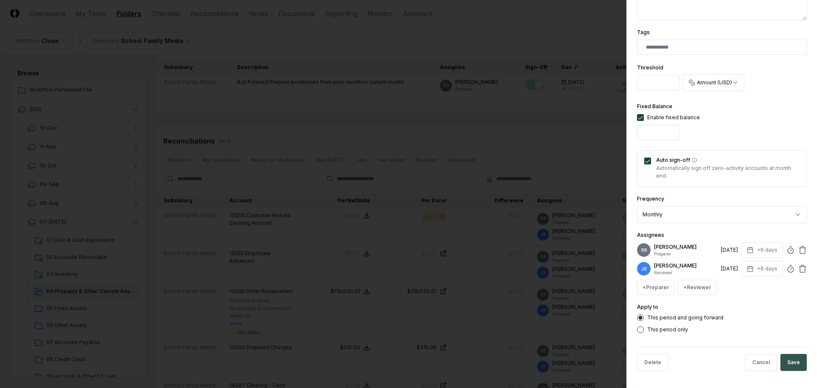
click at [787, 365] on button "Save" at bounding box center [793, 361] width 26 height 17
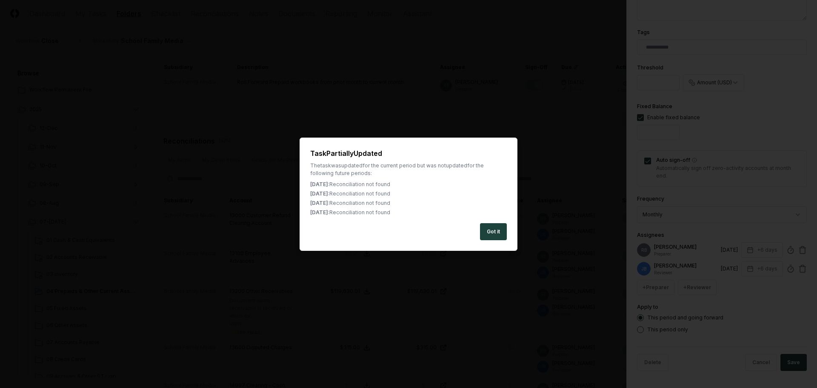
drag, startPoint x: 483, startPoint y: 230, endPoint x: 489, endPoint y: 231, distance: 6.4
click at [483, 230] on button "Got it" at bounding box center [493, 231] width 27 height 17
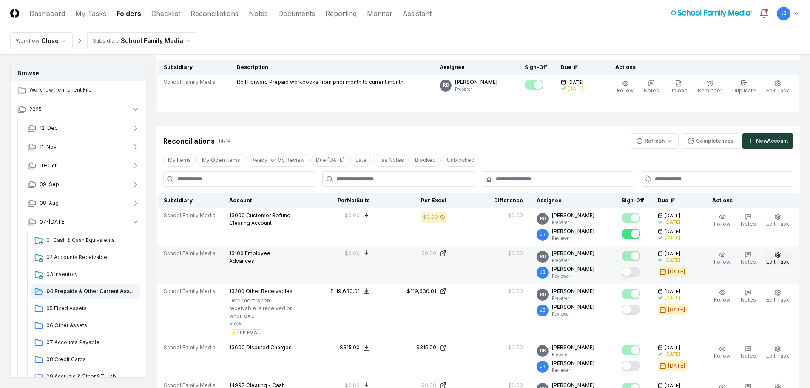
click at [777, 259] on span "Edit Task" at bounding box center [778, 261] width 23 height 6
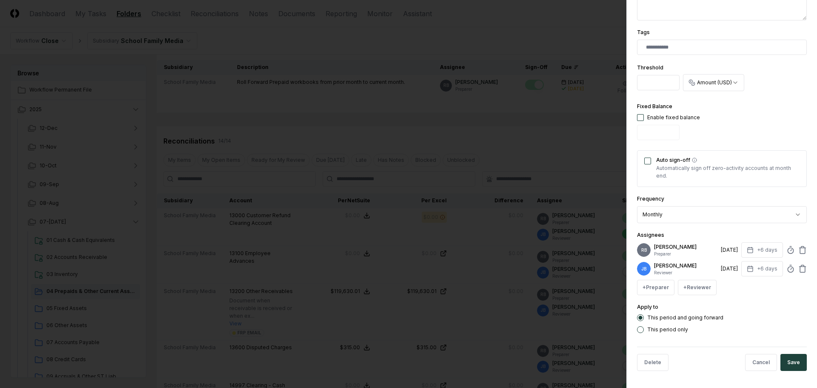
click at [652, 157] on div "Auto sign-off Automatically sign off zero-activity accounts at month end." at bounding box center [722, 168] width 170 height 37
click at [651, 160] on div "Auto sign-off Automatically sign off zero-activity accounts at month end." at bounding box center [722, 168] width 170 height 37
click at [643, 115] on button "button" at bounding box center [640, 117] width 7 height 7
type input "*"
click at [649, 163] on button "Auto sign-off" at bounding box center [647, 160] width 7 height 7
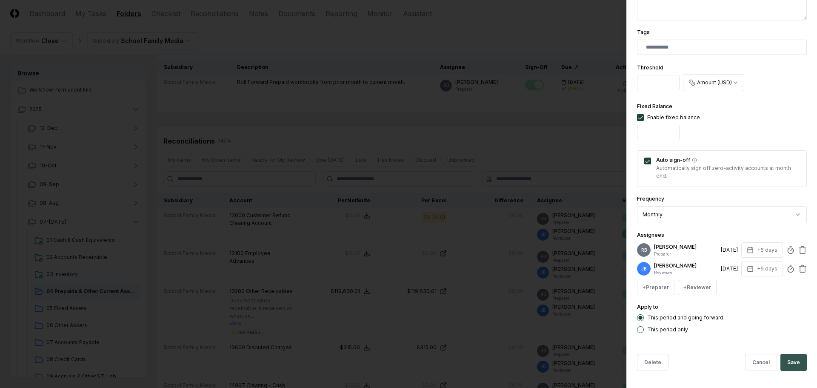
click at [793, 367] on button "Save" at bounding box center [793, 361] width 26 height 17
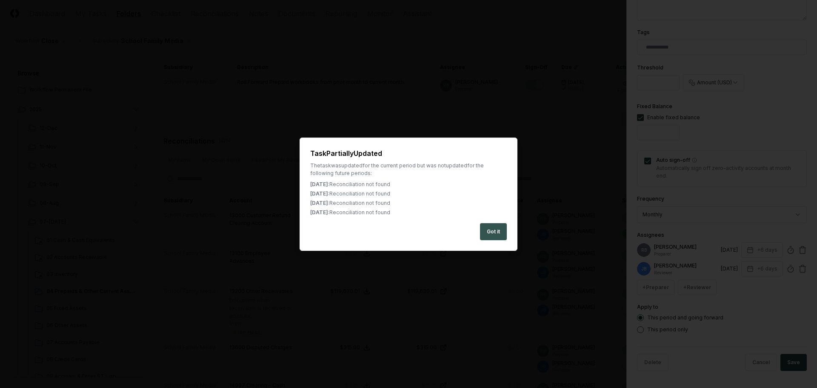
click at [497, 239] on div "Task Partially Updated The task was updated for the current period but was not …" at bounding box center [408, 193] width 218 height 113
click at [497, 233] on button "Got it" at bounding box center [493, 231] width 27 height 17
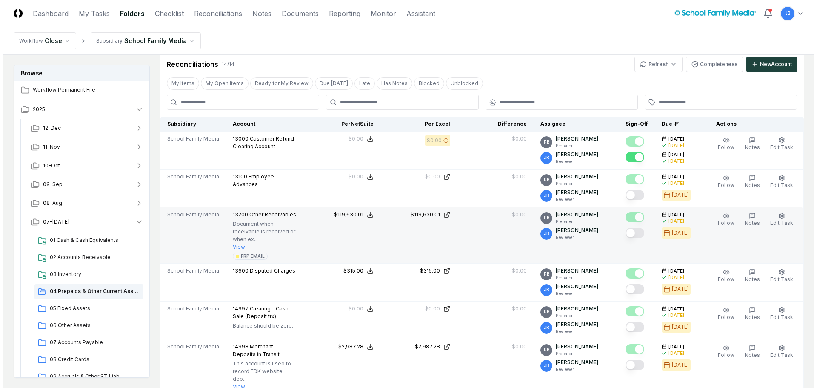
scroll to position [170, 0]
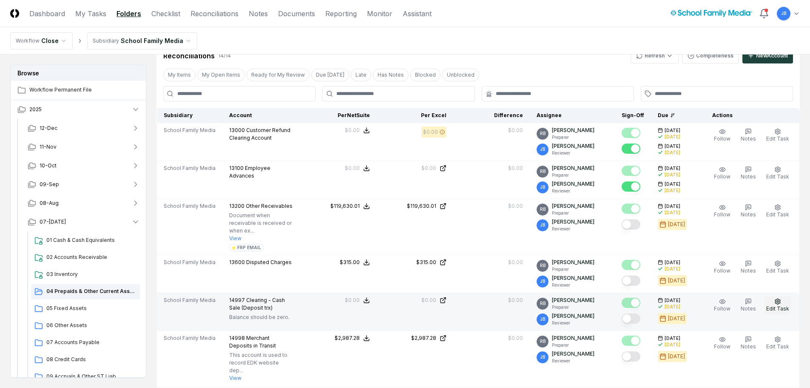
click at [778, 298] on icon "button" at bounding box center [777, 301] width 5 height 6
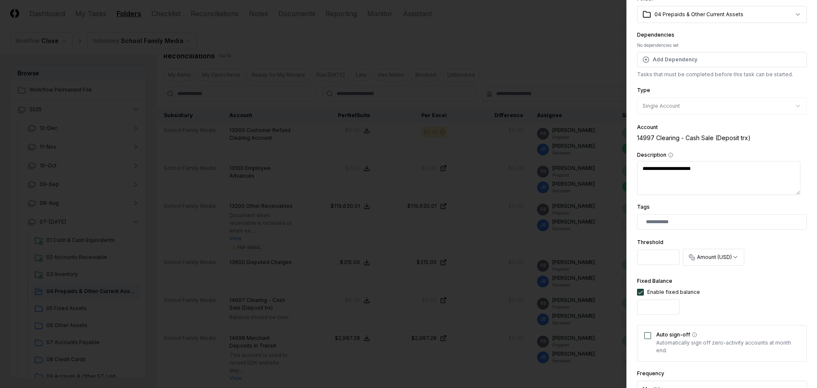
scroll to position [128, 0]
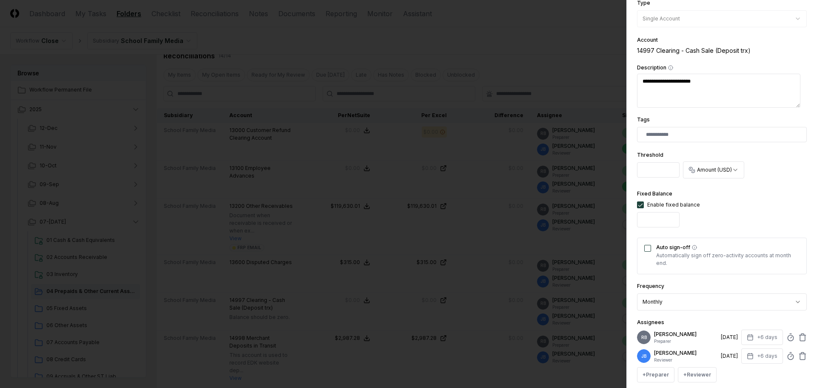
click at [646, 246] on button "Auto sign-off" at bounding box center [647, 248] width 7 height 7
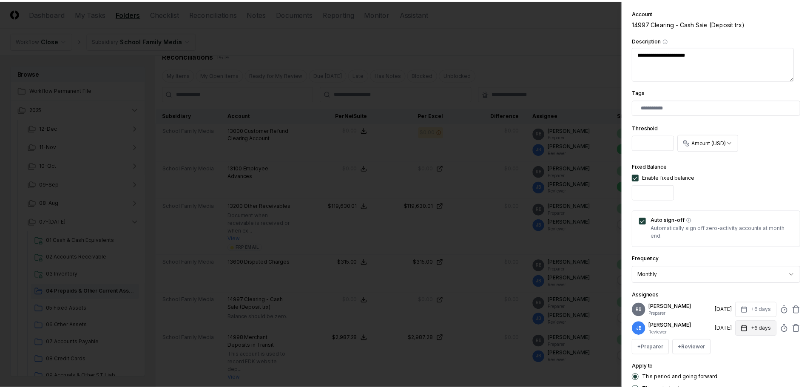
scroll to position [215, 0]
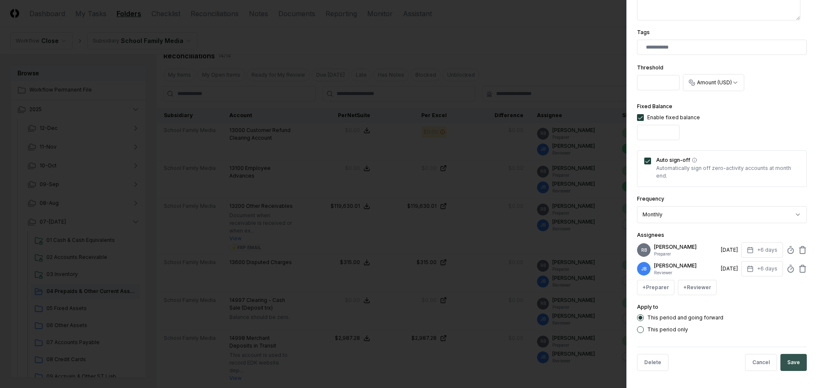
click at [788, 357] on button "Save" at bounding box center [793, 361] width 26 height 17
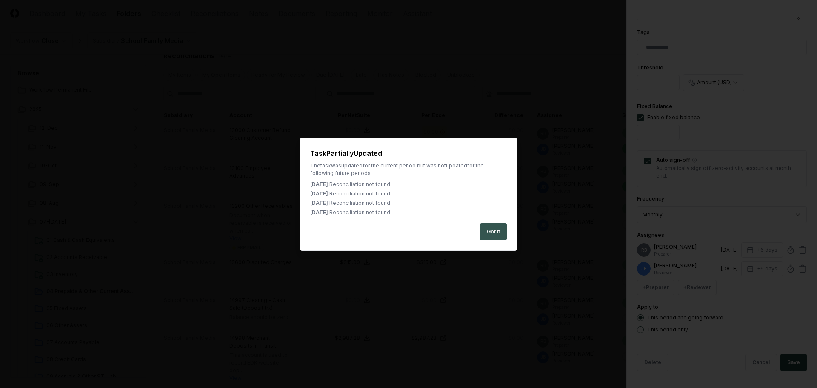
click at [497, 235] on button "Got it" at bounding box center [493, 231] width 27 height 17
type textarea "*"
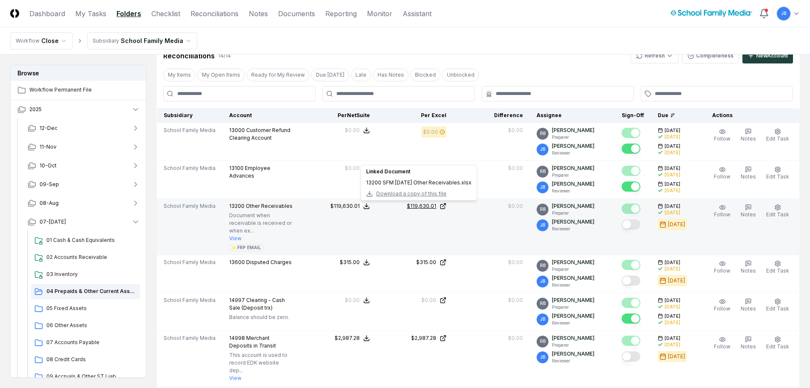
click at [416, 203] on div "$119,630.01" at bounding box center [421, 206] width 29 height 8
click at [634, 224] on button "Mark complete" at bounding box center [631, 224] width 19 height 10
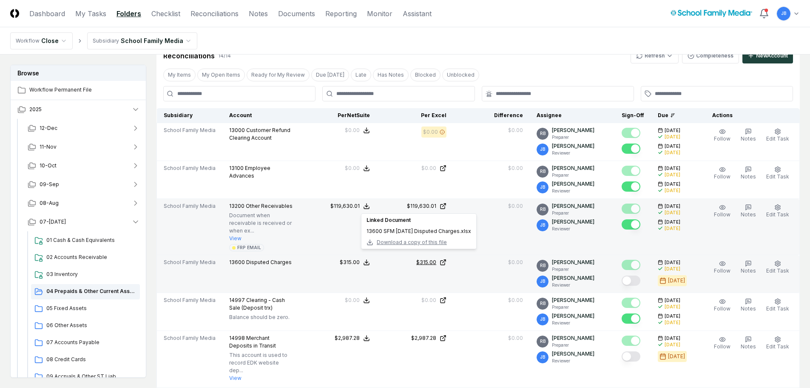
click at [436, 258] on div "$315.00" at bounding box center [426, 262] width 20 height 8
click at [627, 275] on button "Mark complete" at bounding box center [631, 280] width 19 height 10
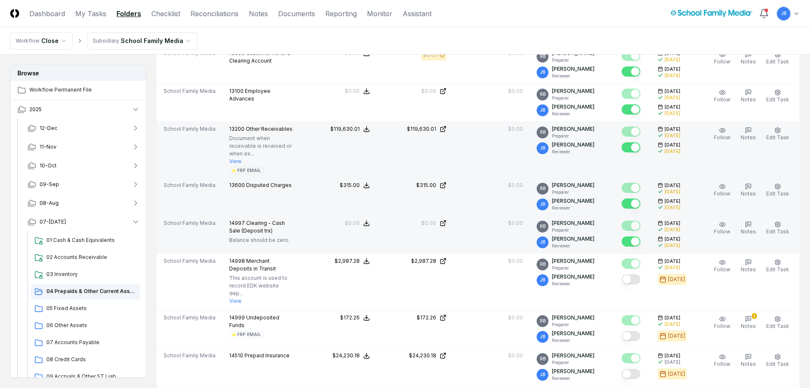
scroll to position [255, 0]
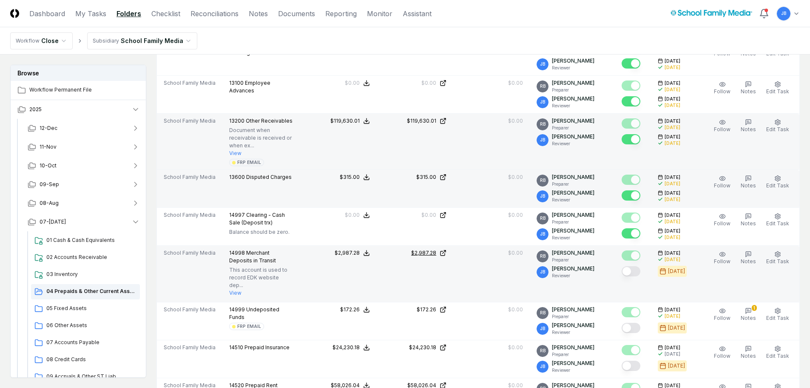
click at [445, 251] on icon at bounding box center [443, 253] width 4 height 4
click at [231, 289] on button "View" at bounding box center [235, 293] width 12 height 8
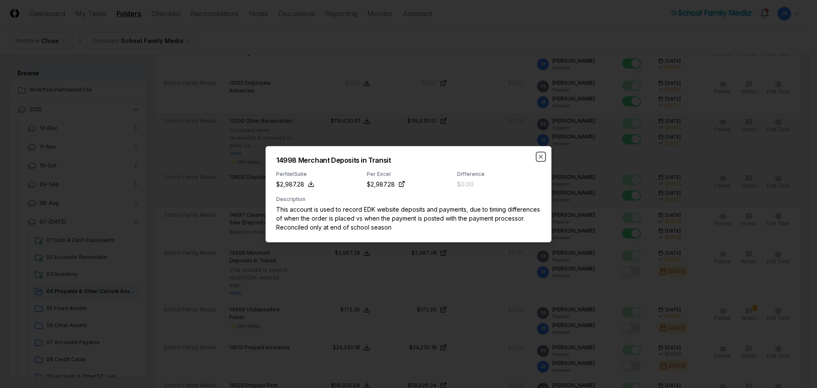
click at [542, 155] on icon "button" at bounding box center [540, 156] width 7 height 7
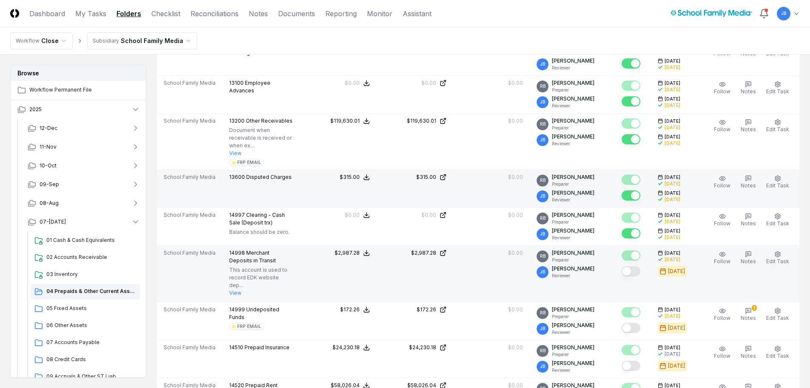
click at [632, 266] on button "Mark complete" at bounding box center [631, 271] width 19 height 10
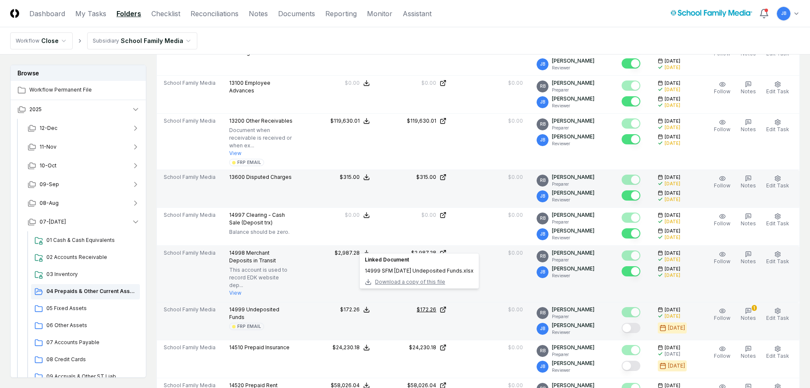
click at [447, 306] on icon at bounding box center [443, 309] width 7 height 7
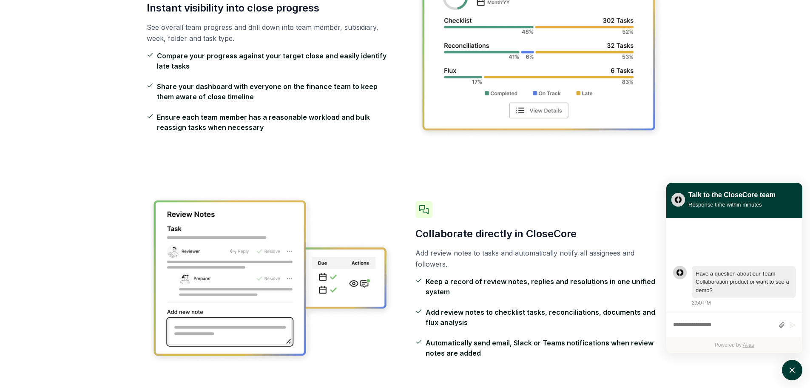
scroll to position [255, 0]
